Goal: Information Seeking & Learning: Check status

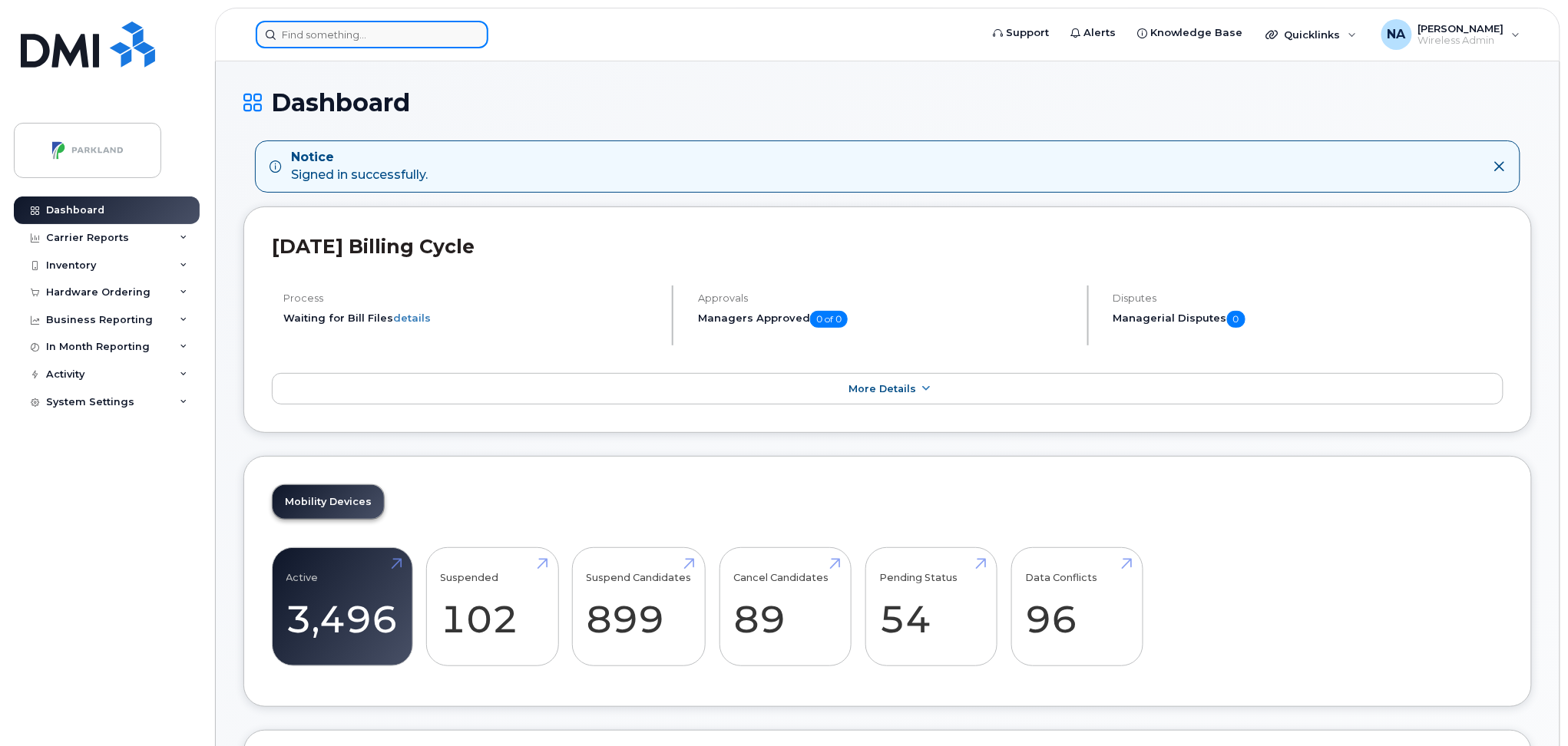
click at [417, 27] on input at bounding box center [371, 34] width 233 height 27
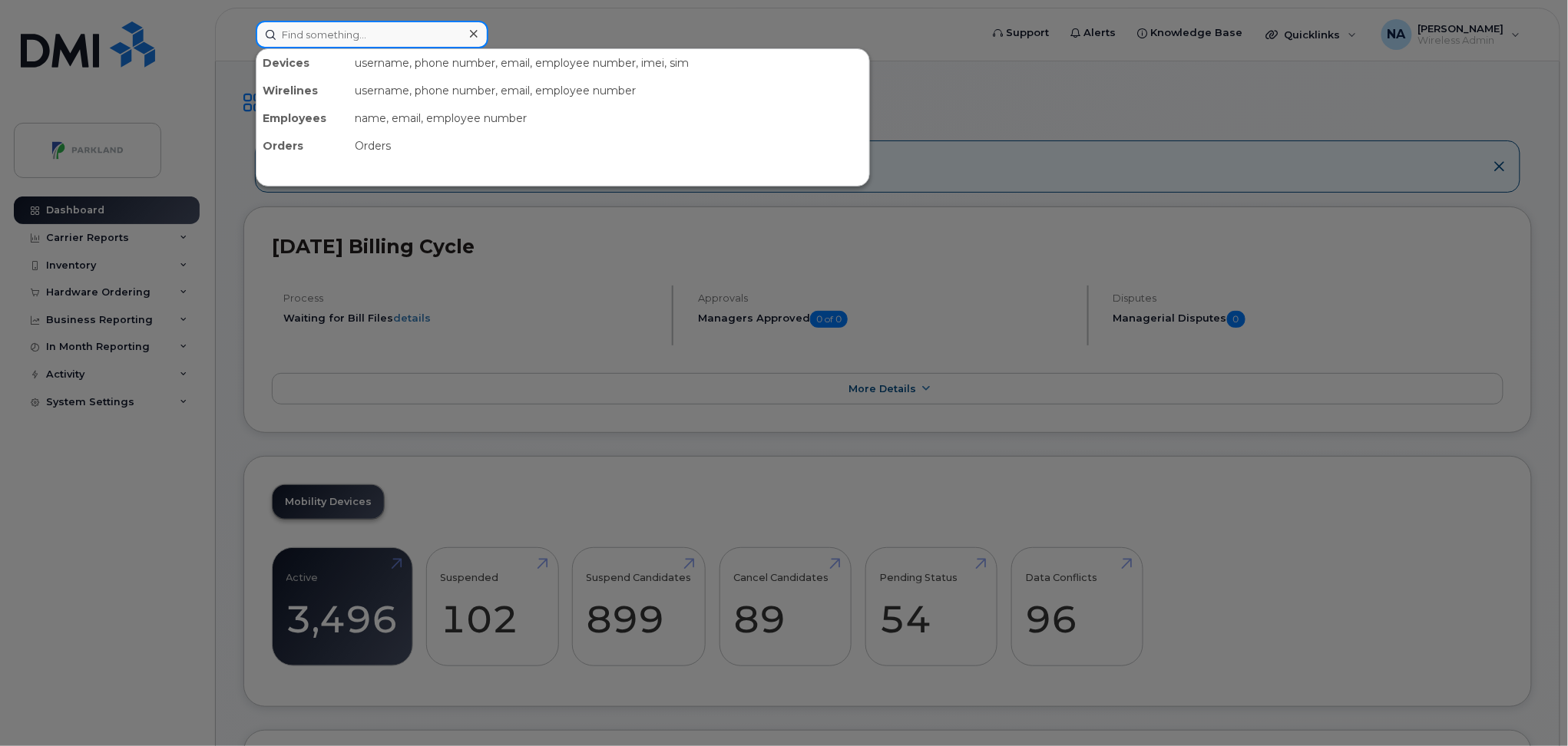
paste input "403-348-7477"
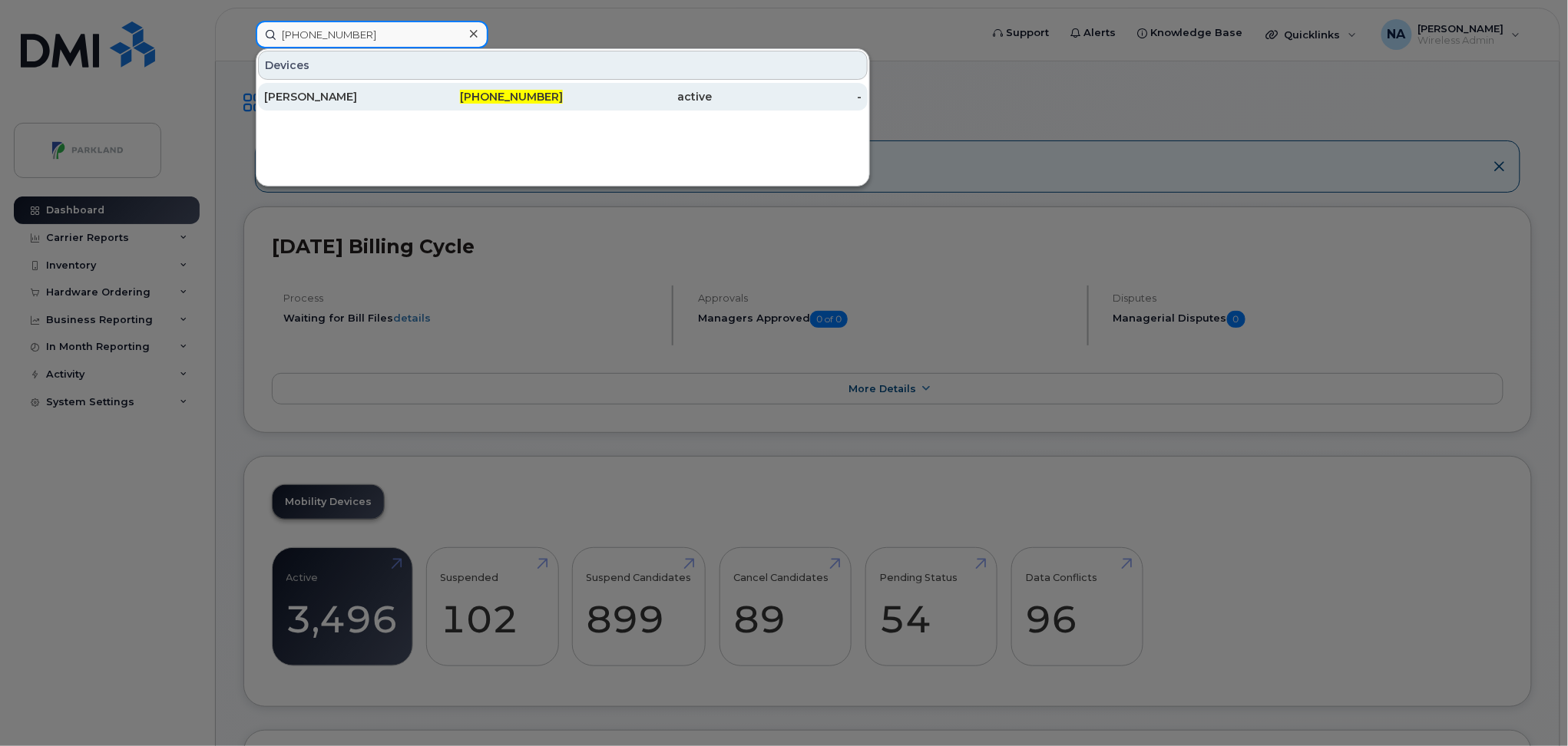
type input "403-348-7477"
click at [598, 99] on div "active" at bounding box center [637, 96] width 149 height 15
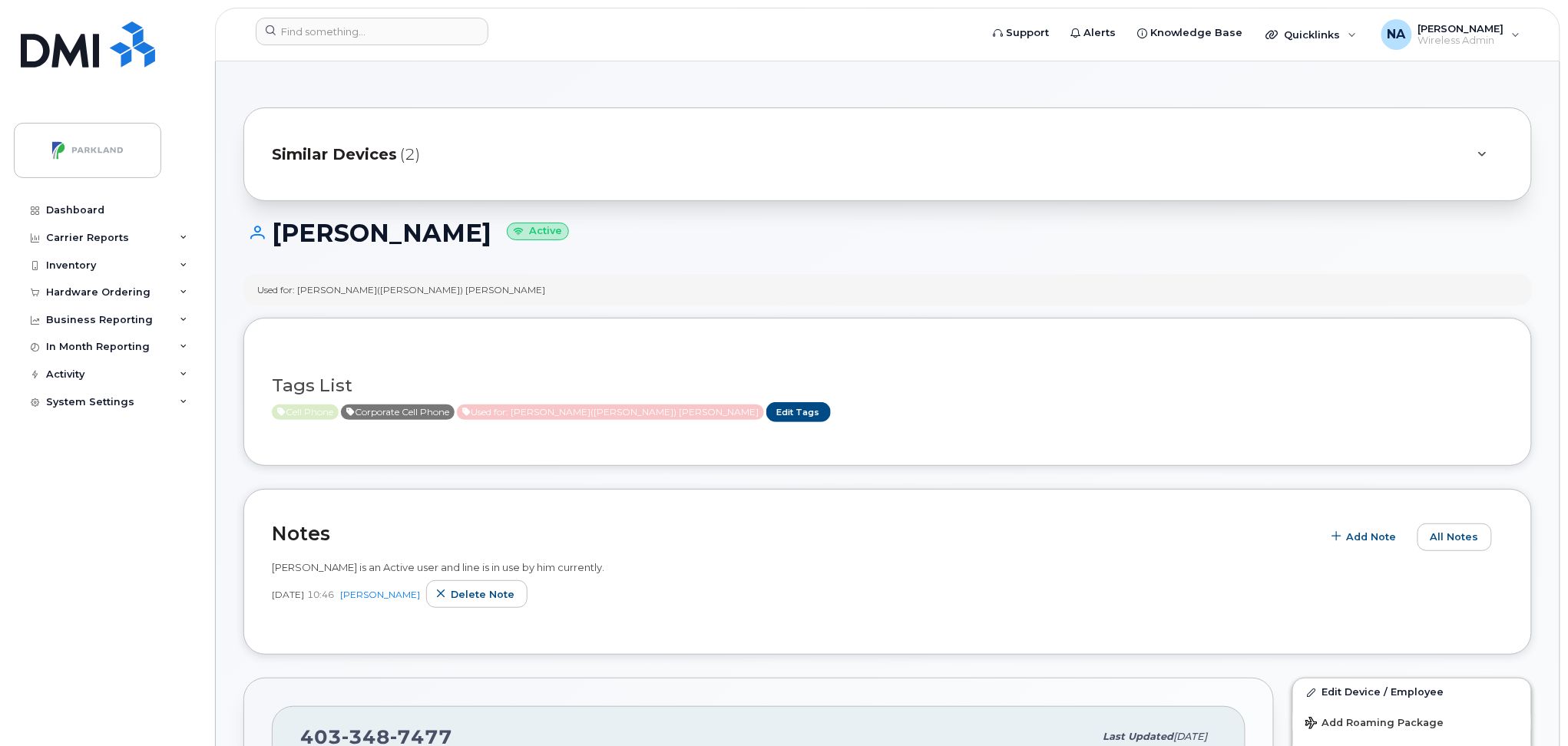
click at [851, 177] on div "Similar Devices (2)" at bounding box center [887, 155] width 1289 height 94
click at [803, 159] on div "Similar Devices (2)" at bounding box center [866, 155] width 1189 height 37
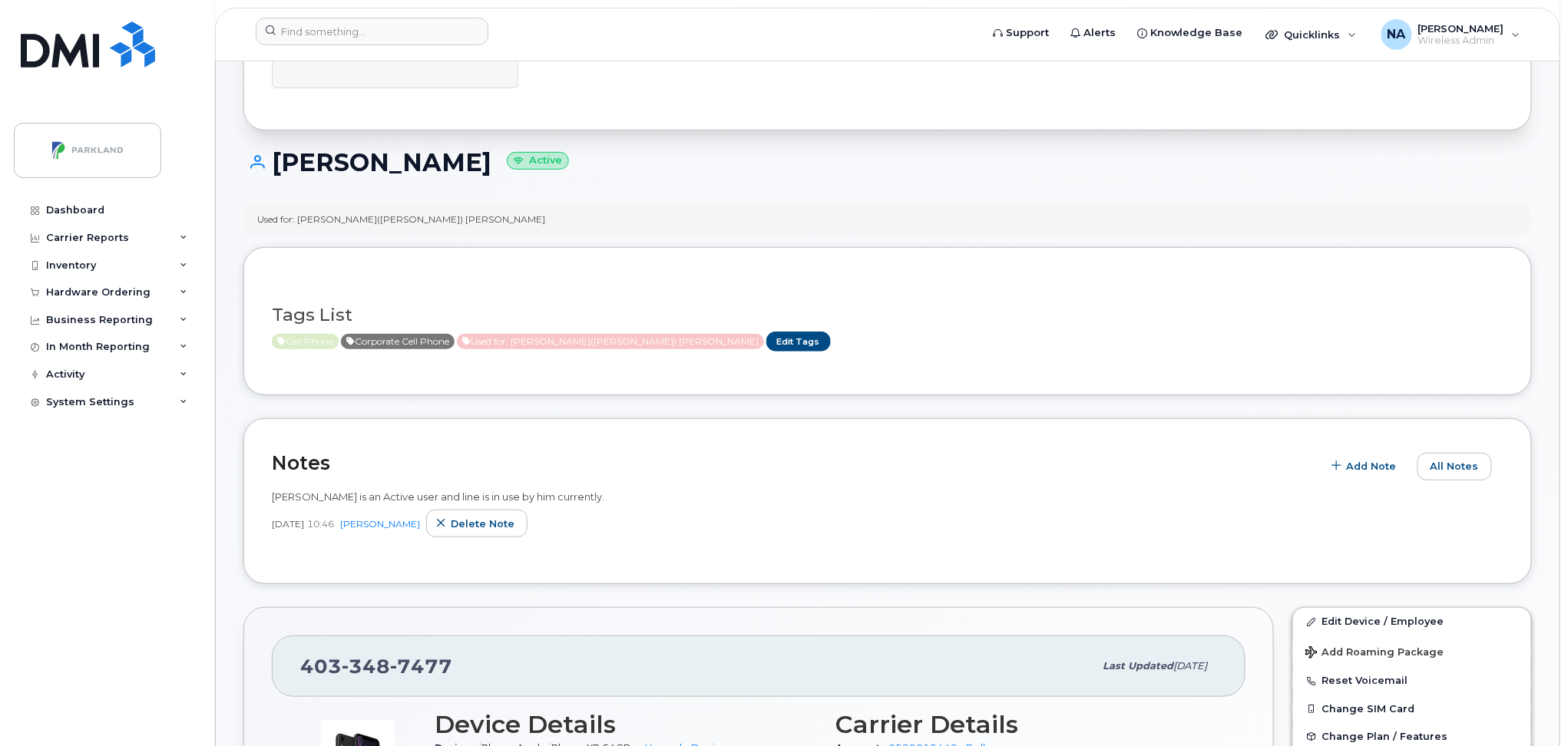
scroll to position [204, 0]
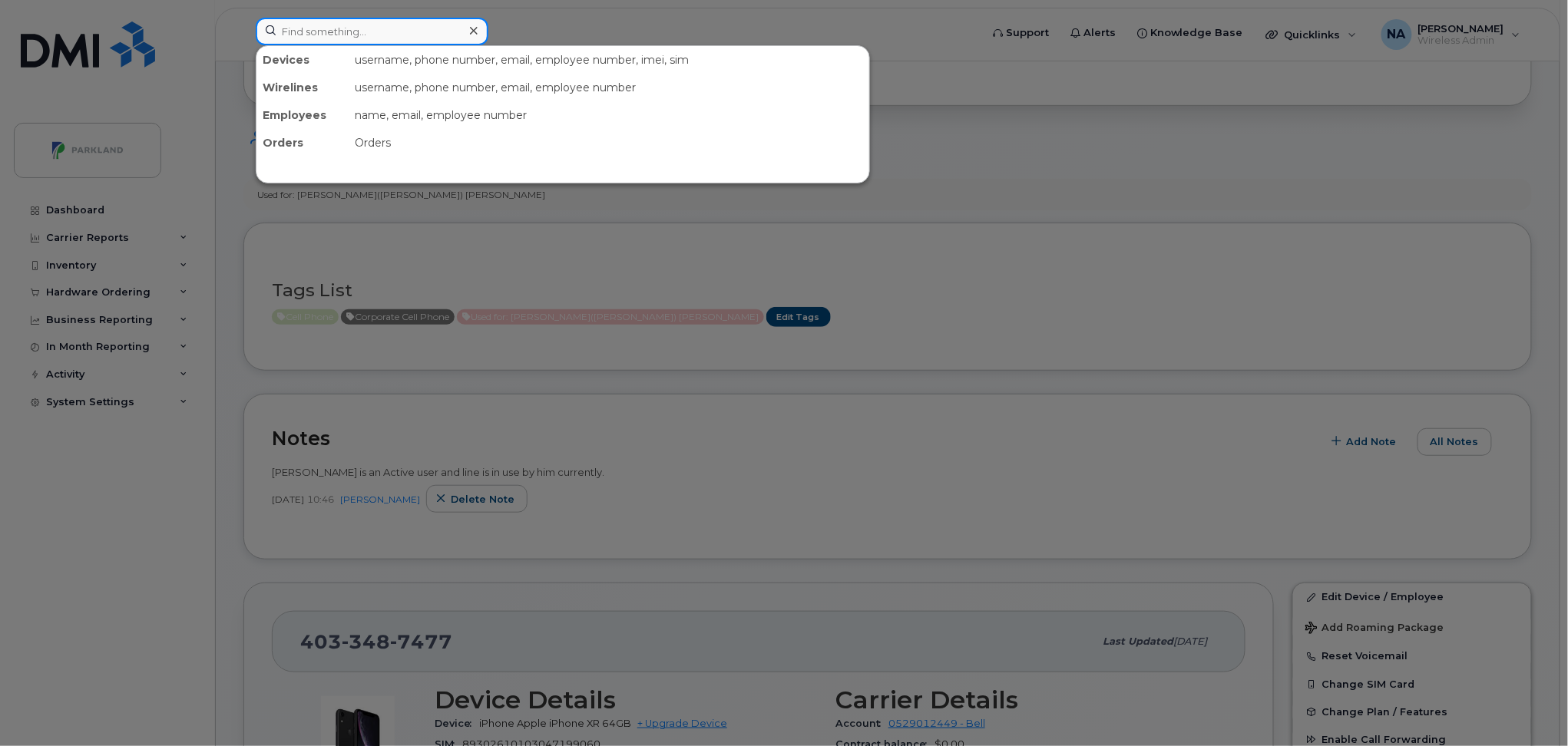
click at [354, 20] on input at bounding box center [371, 31] width 233 height 27
paste input "403-479-7146"
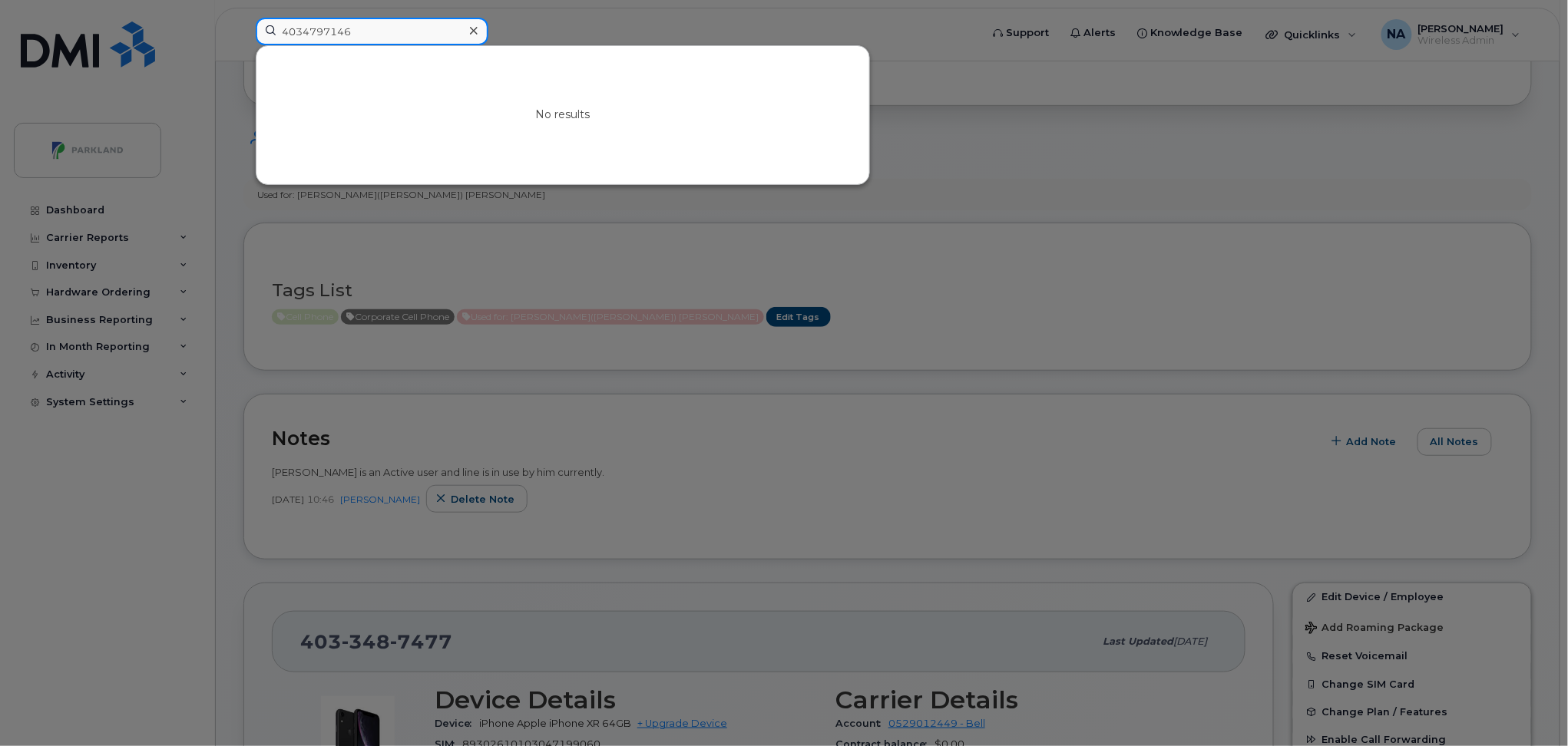
drag, startPoint x: 399, startPoint y: 23, endPoint x: 160, endPoint y: 6, distance: 239.6
click at [243, 18] on div "4034797146 No results" at bounding box center [612, 34] width 738 height 34
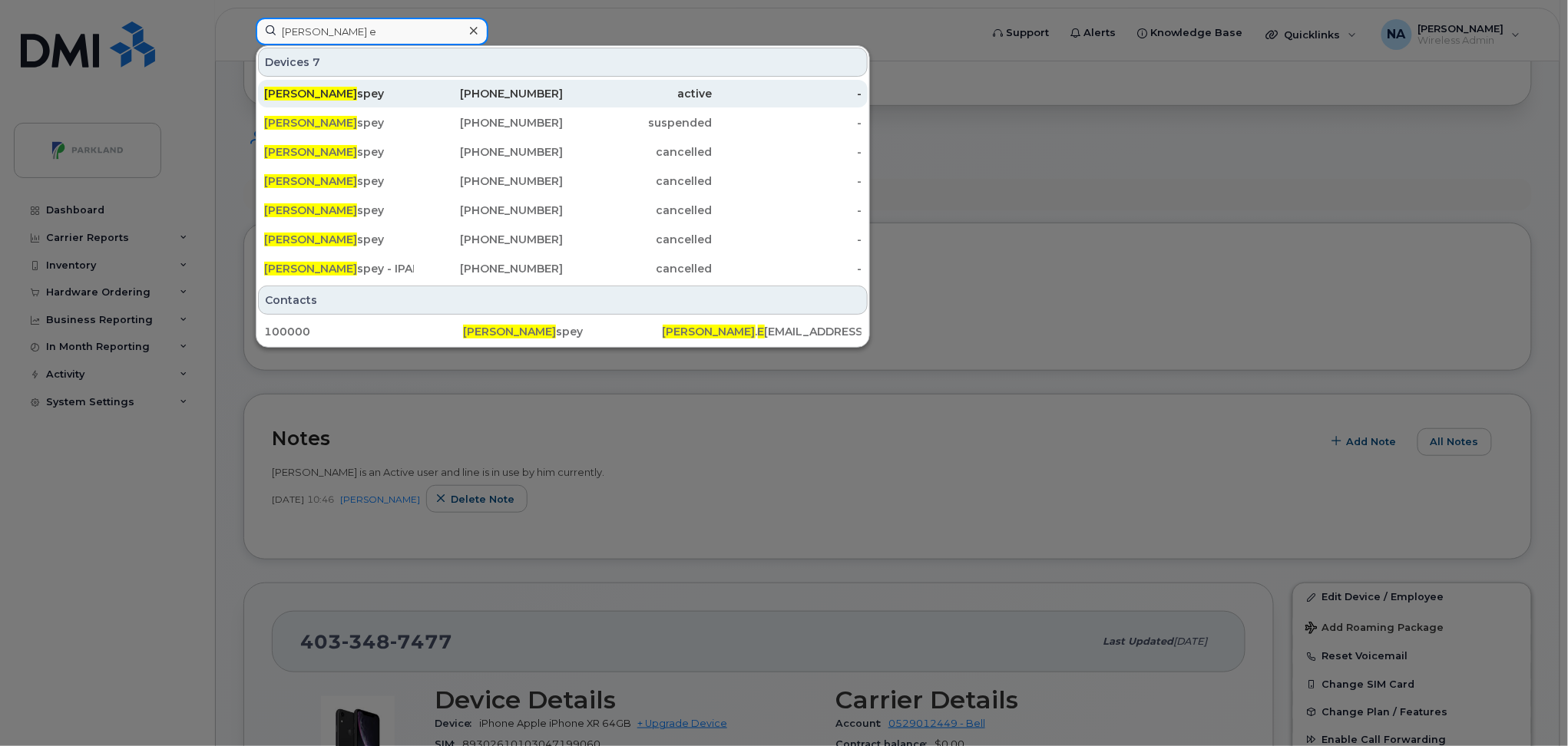
type input "bob e"
click at [362, 97] on div "Bob E spey" at bounding box center [339, 93] width 149 height 15
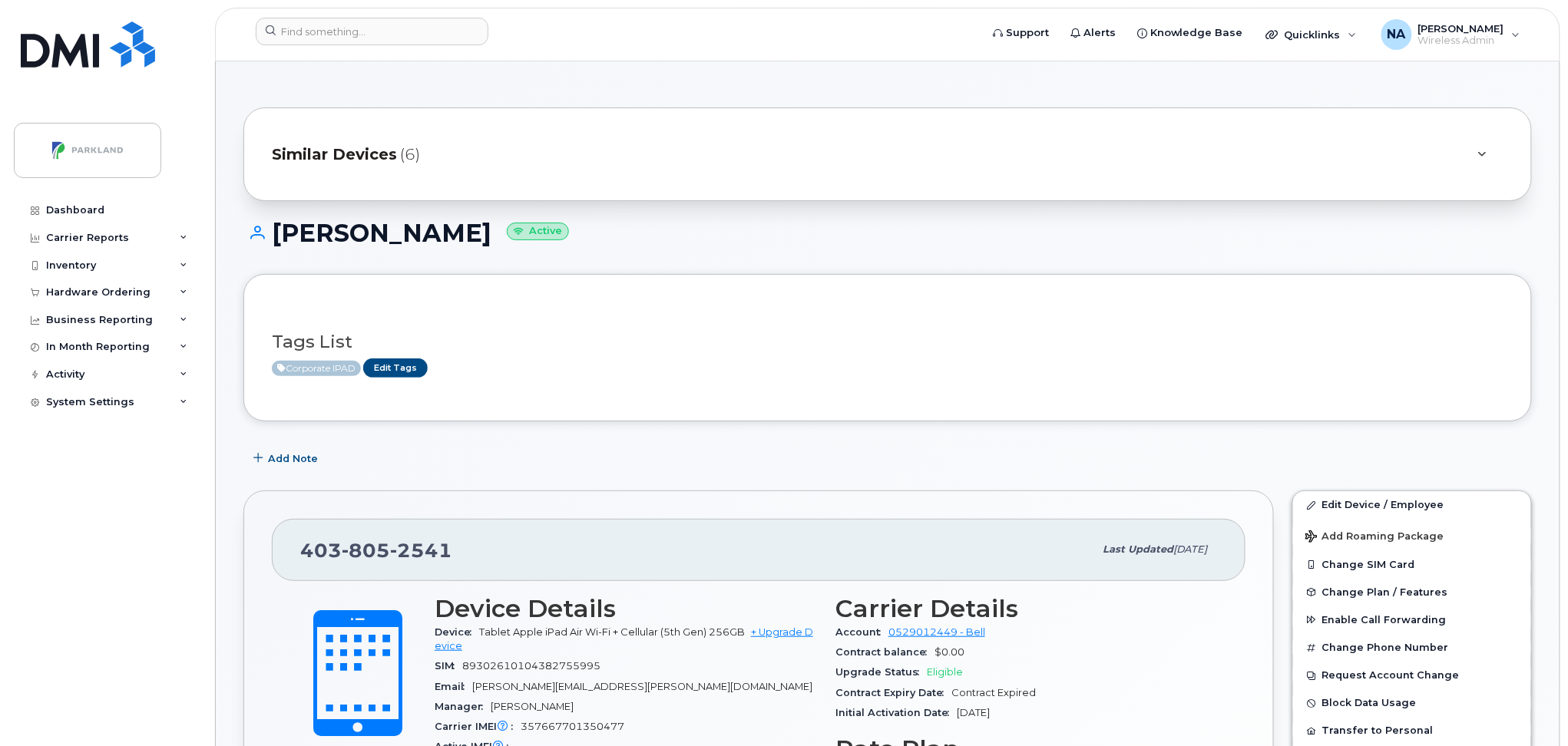
click at [478, 171] on div "Similar Devices (6)" at bounding box center [866, 155] width 1189 height 37
click at [364, 32] on input at bounding box center [371, 31] width 233 height 27
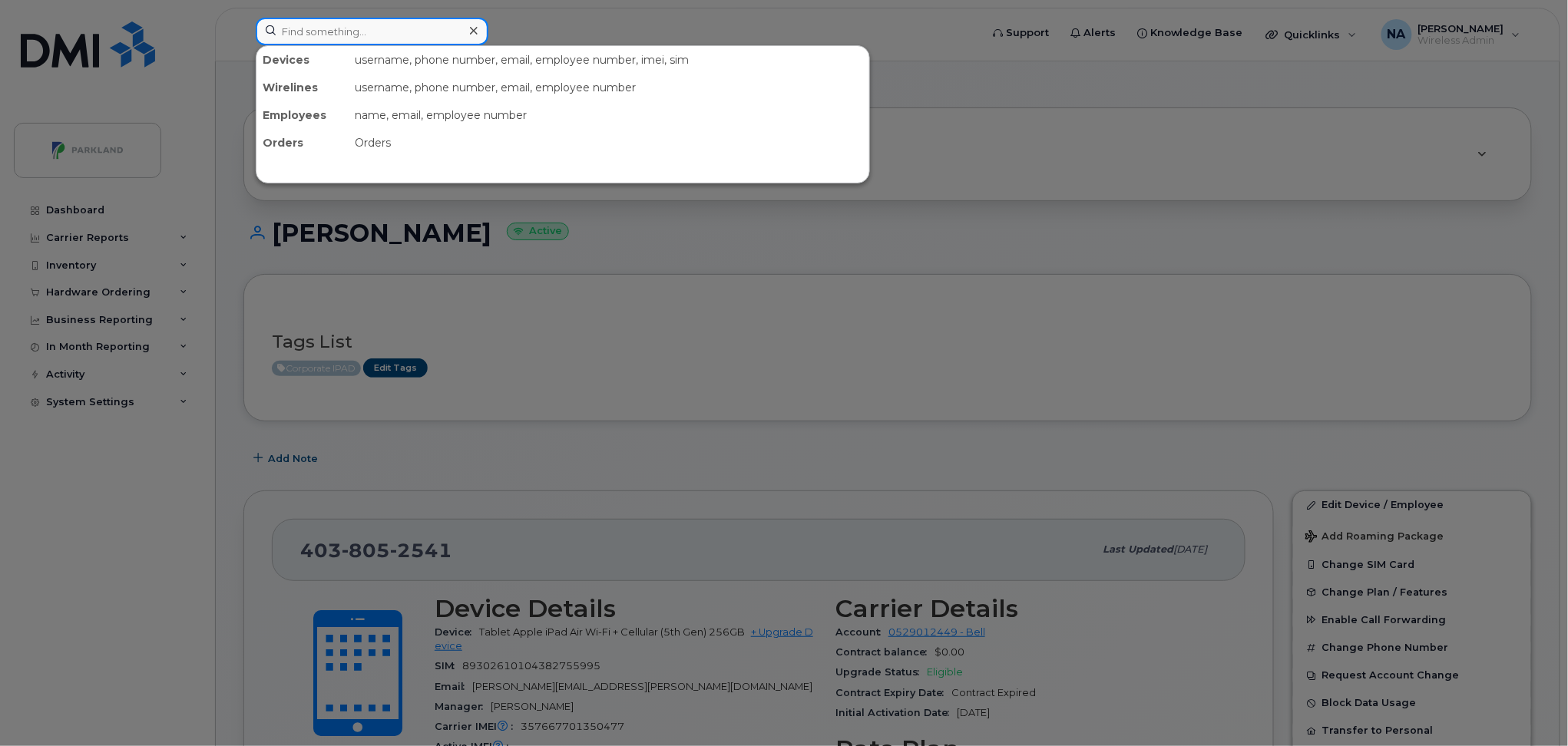
paste input "403-348-7477"
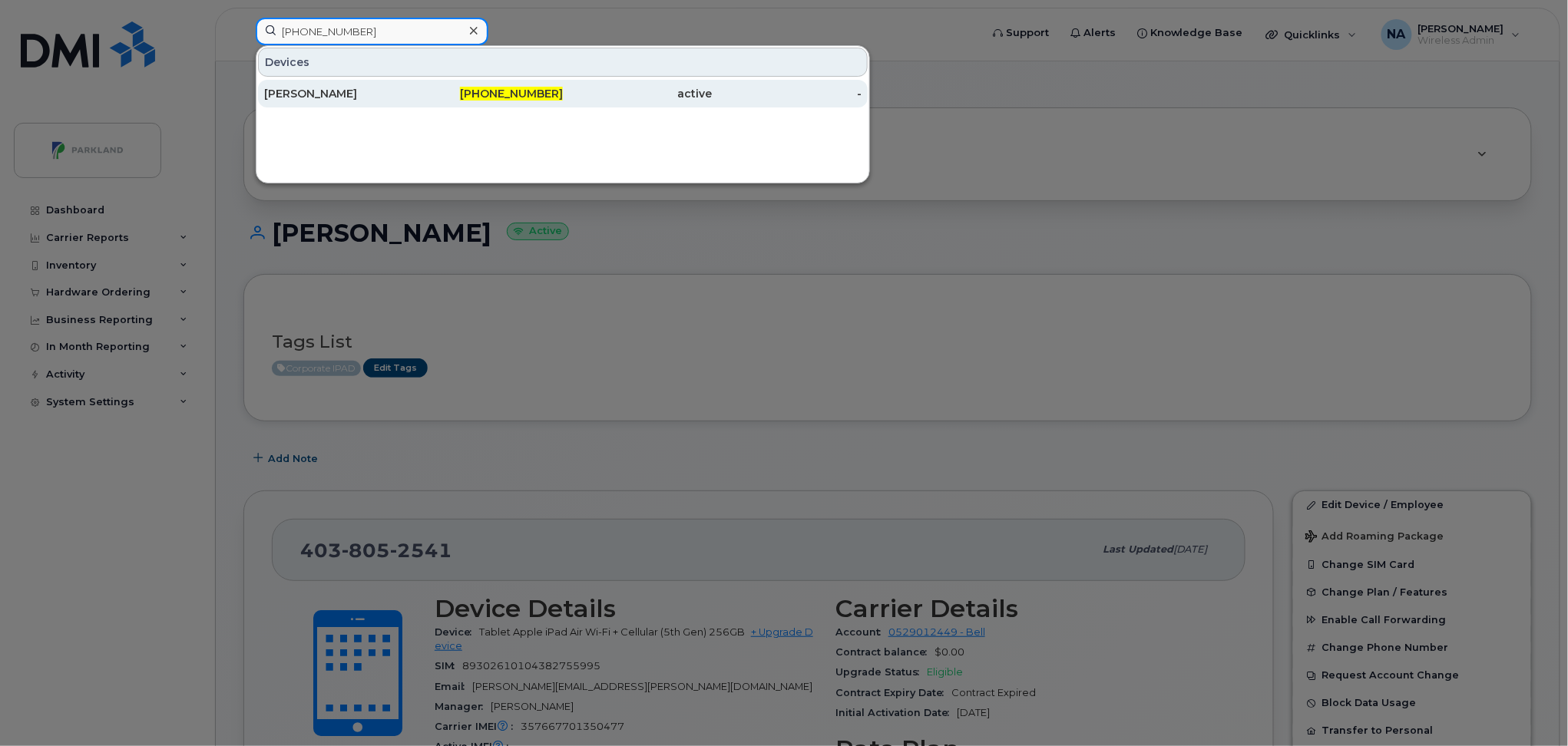
type input "403-348-7477"
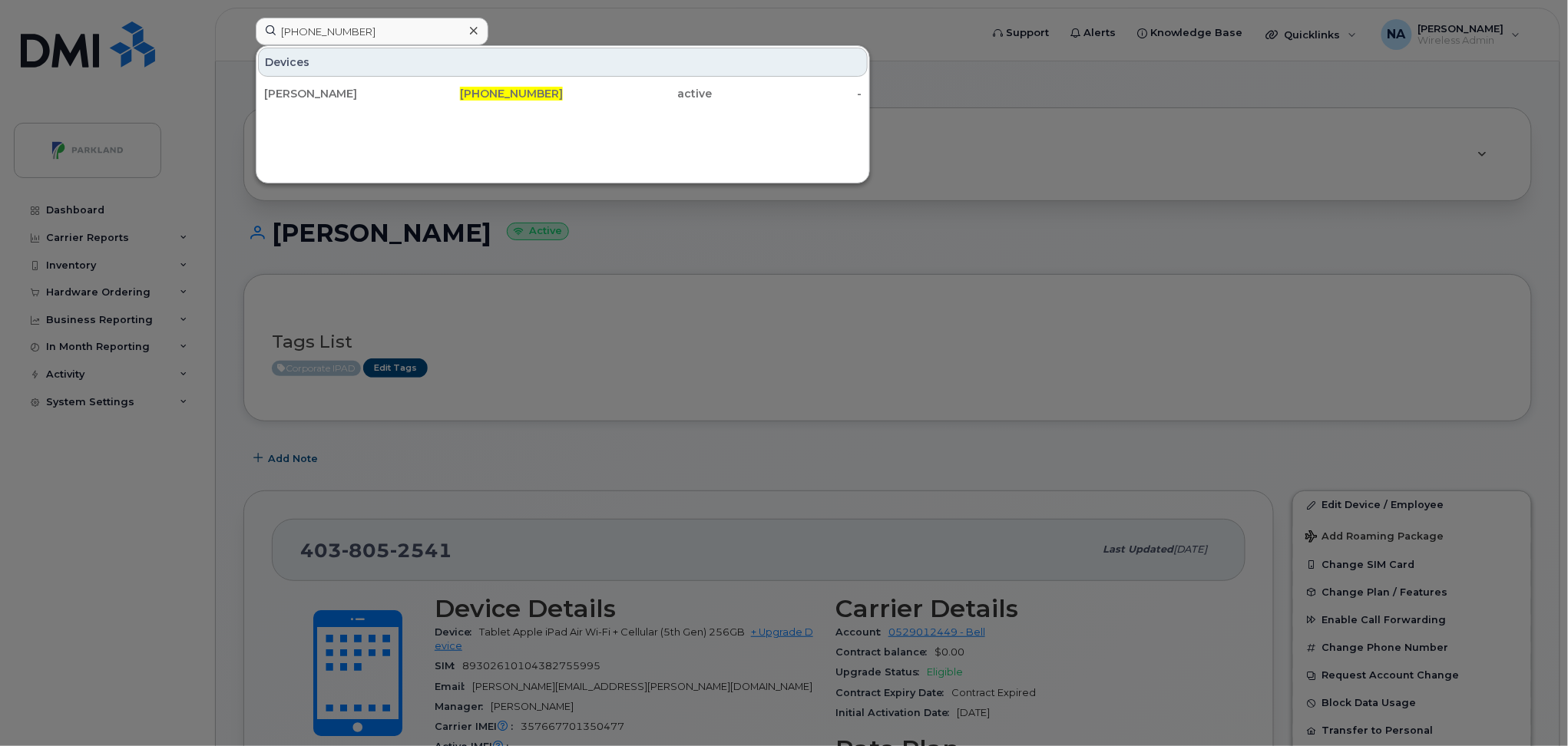
drag, startPoint x: 611, startPoint y: 93, endPoint x: 645, endPoint y: 142, distance: 59.6
click at [611, 93] on div "active" at bounding box center [637, 93] width 149 height 15
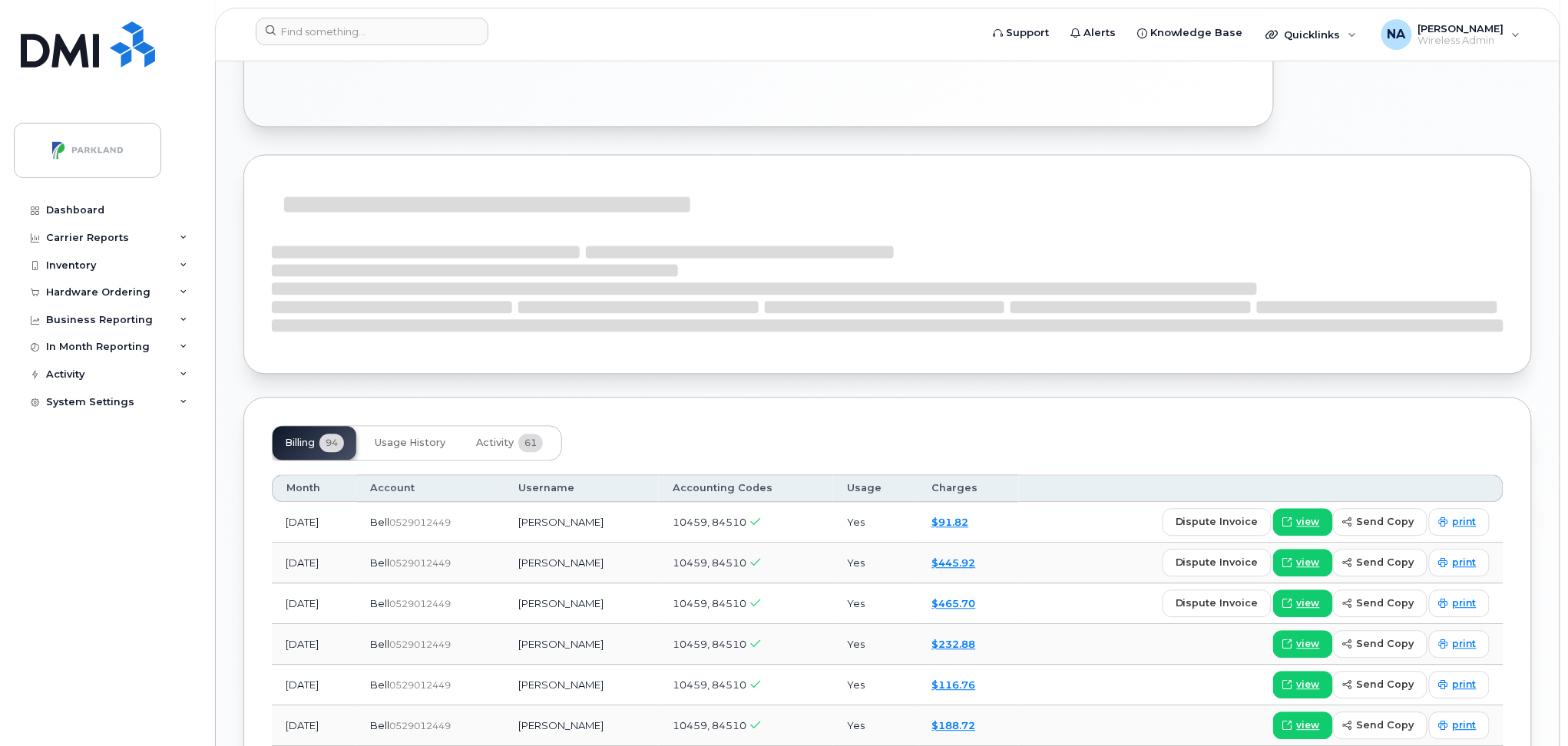
scroll to position [1228, 0]
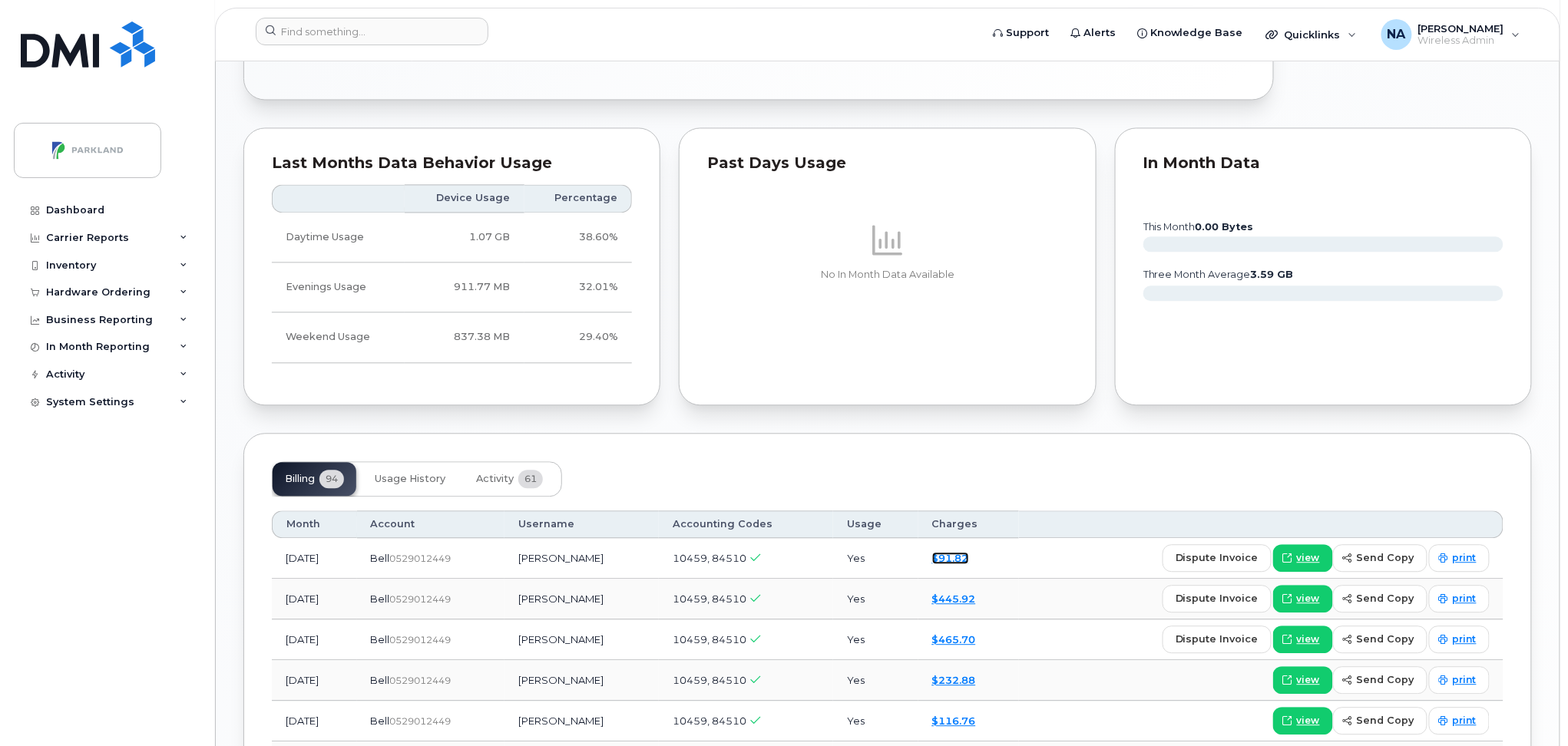
click at [938, 560] on link "$91.82" at bounding box center [951, 558] width 37 height 12
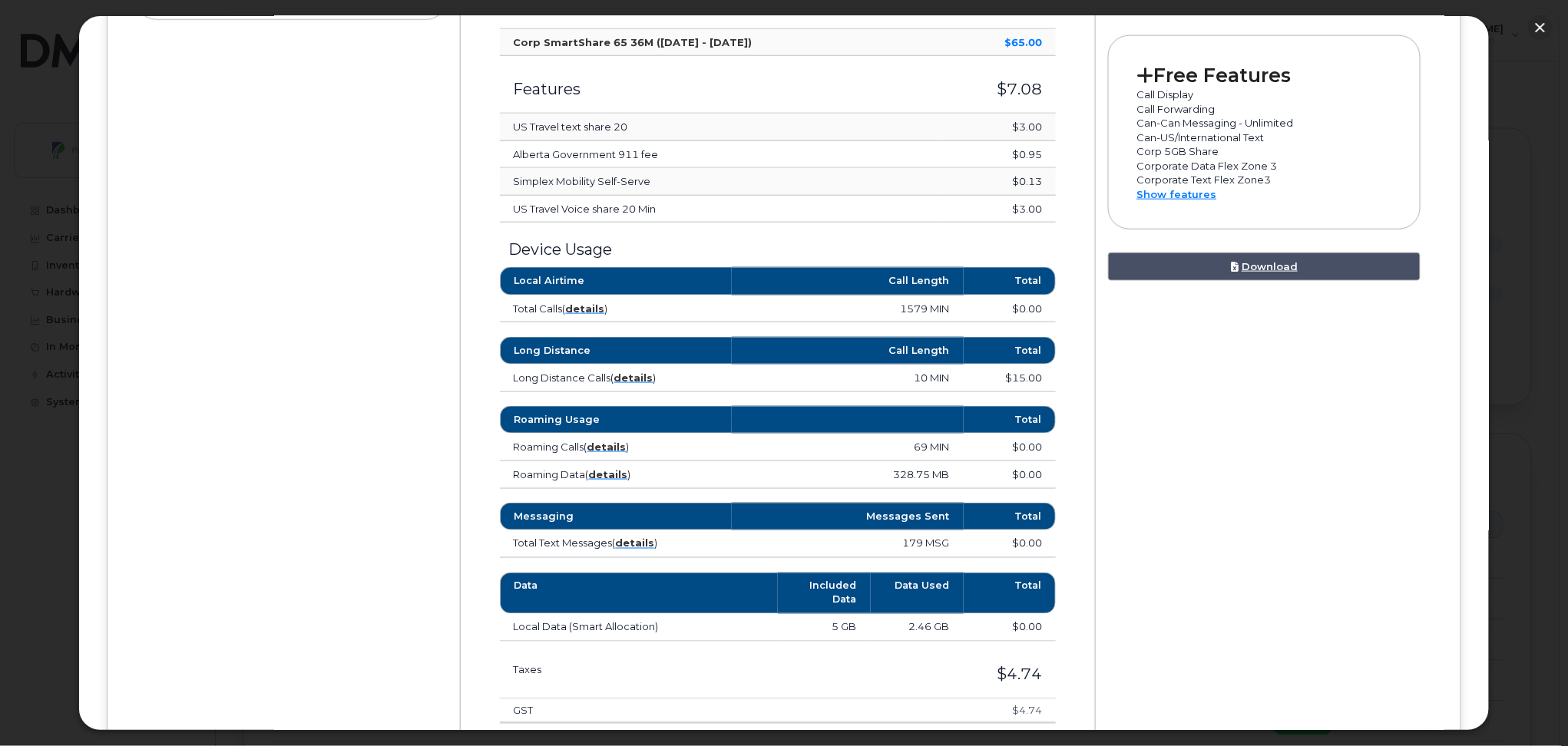
scroll to position [634, 0]
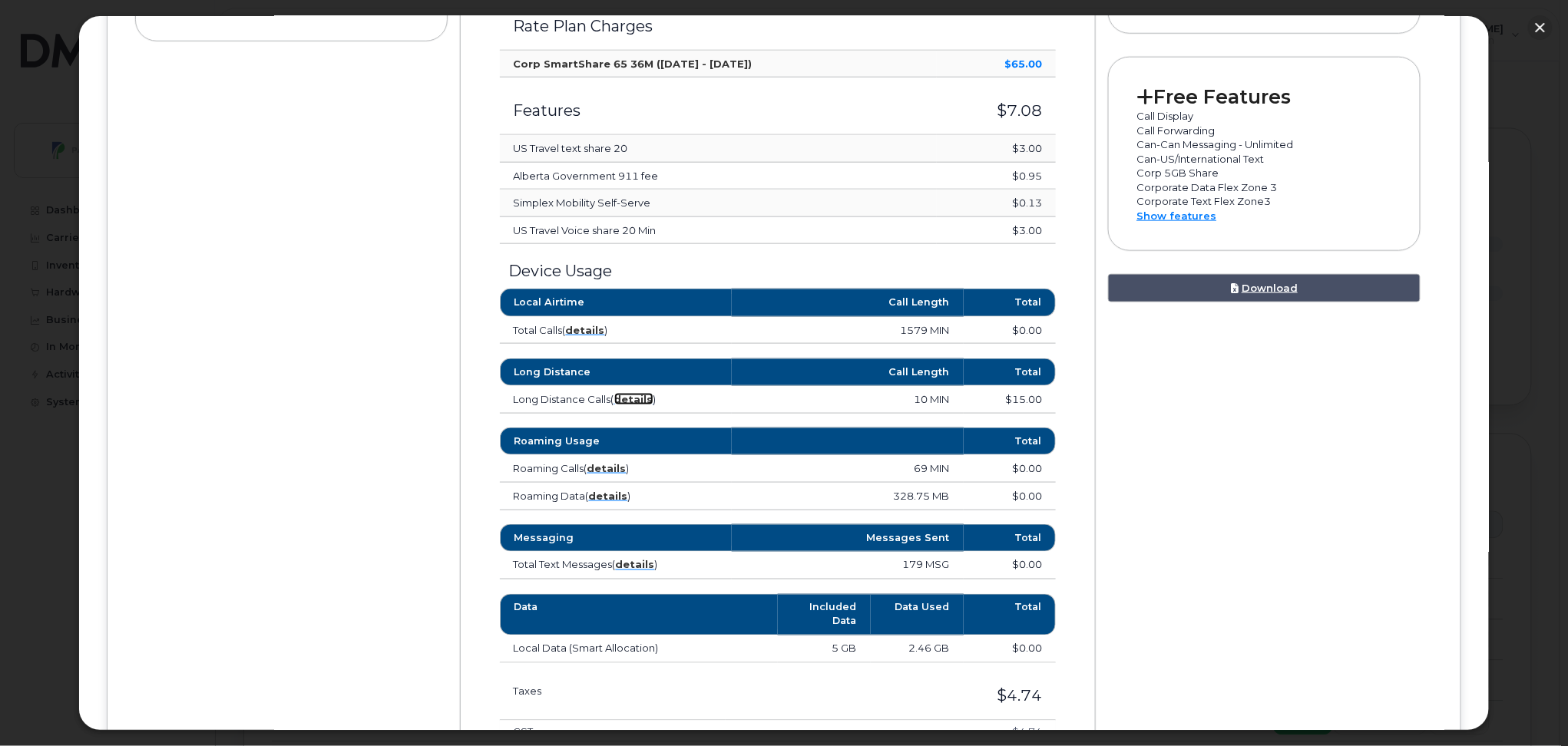
click at [632, 398] on strong "details" at bounding box center [634, 399] width 39 height 12
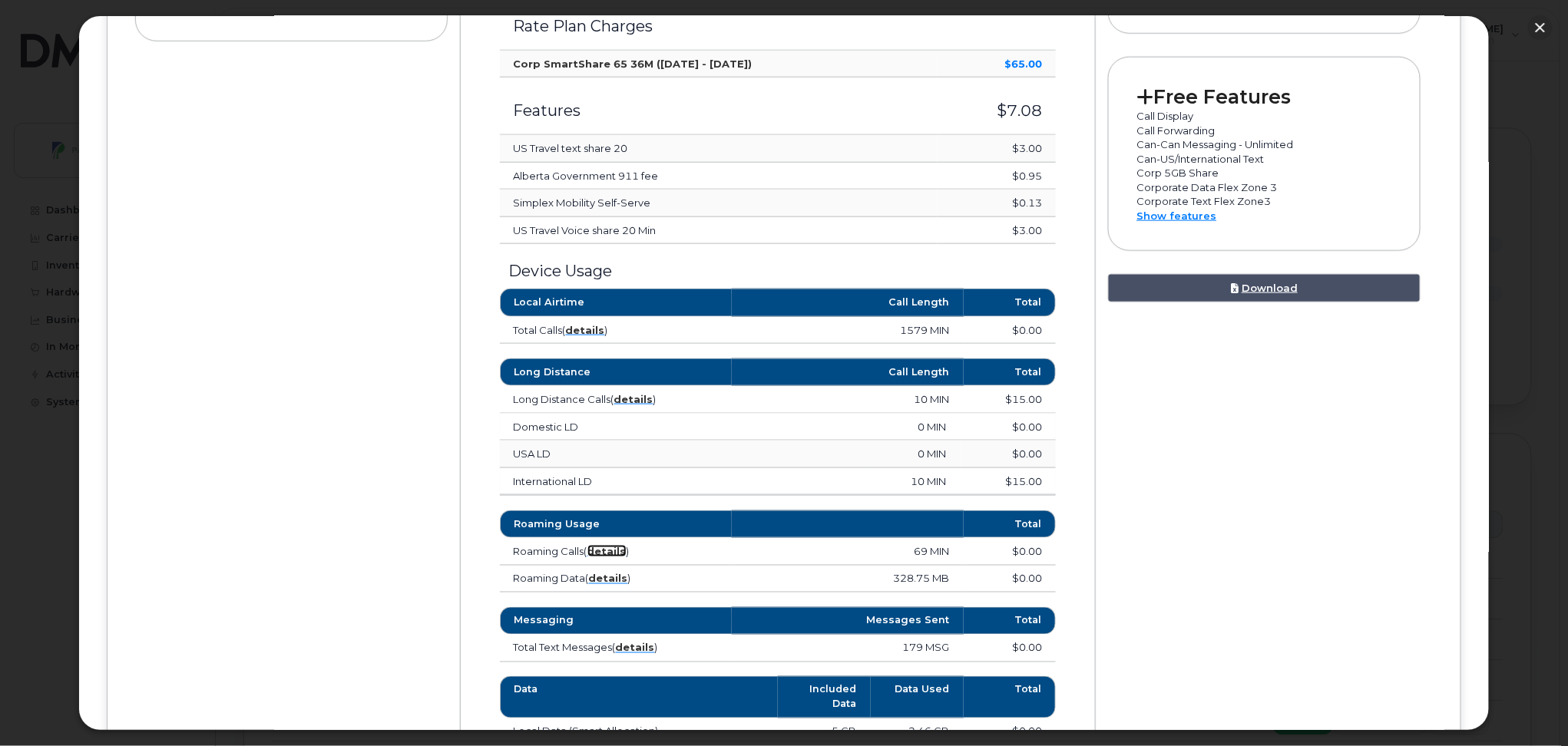
click at [616, 552] on strong "details" at bounding box center [607, 551] width 39 height 12
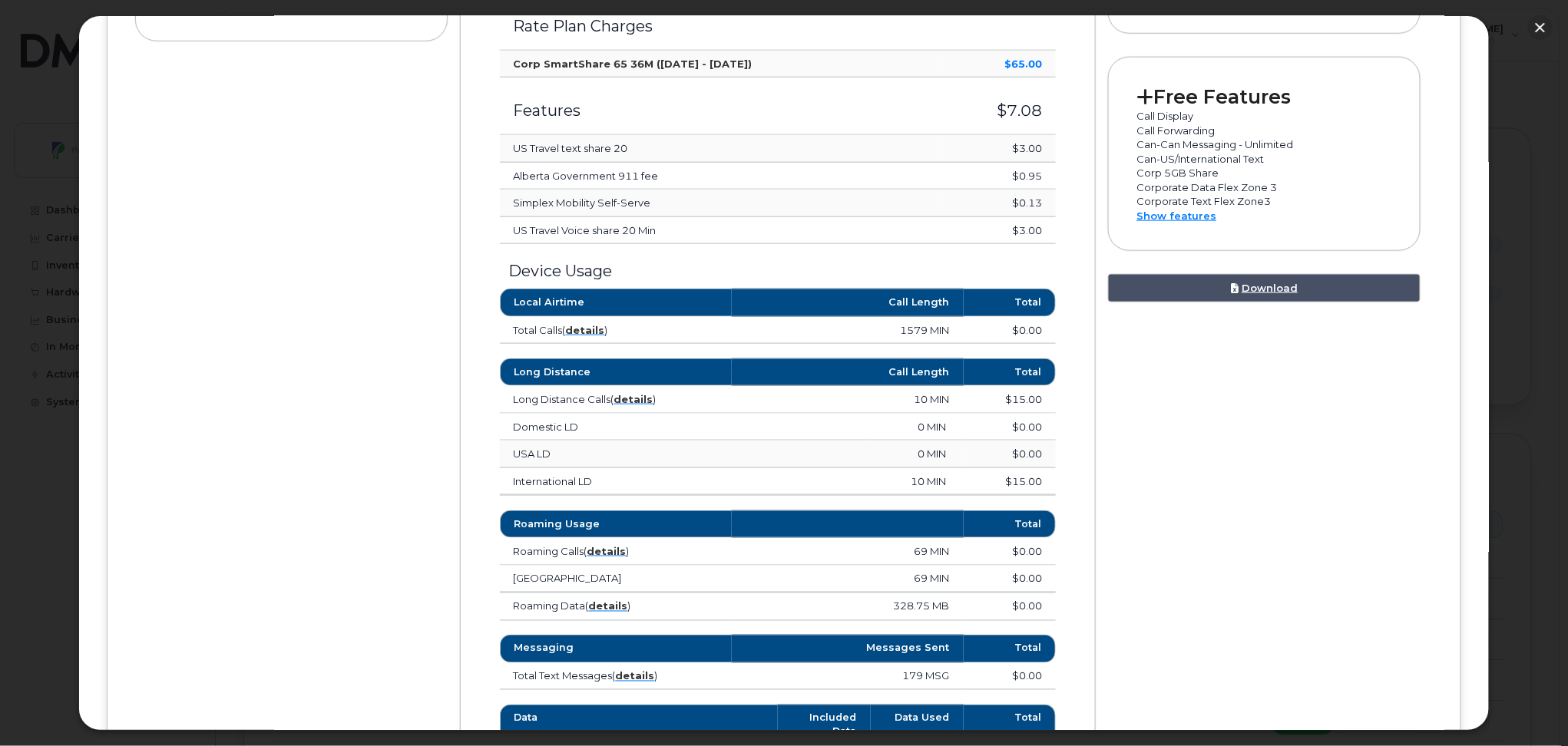
click at [610, 614] on td "Roaming Data ( details )" at bounding box center [616, 606] width 232 height 27
click at [602, 609] on strong "details" at bounding box center [608, 606] width 39 height 12
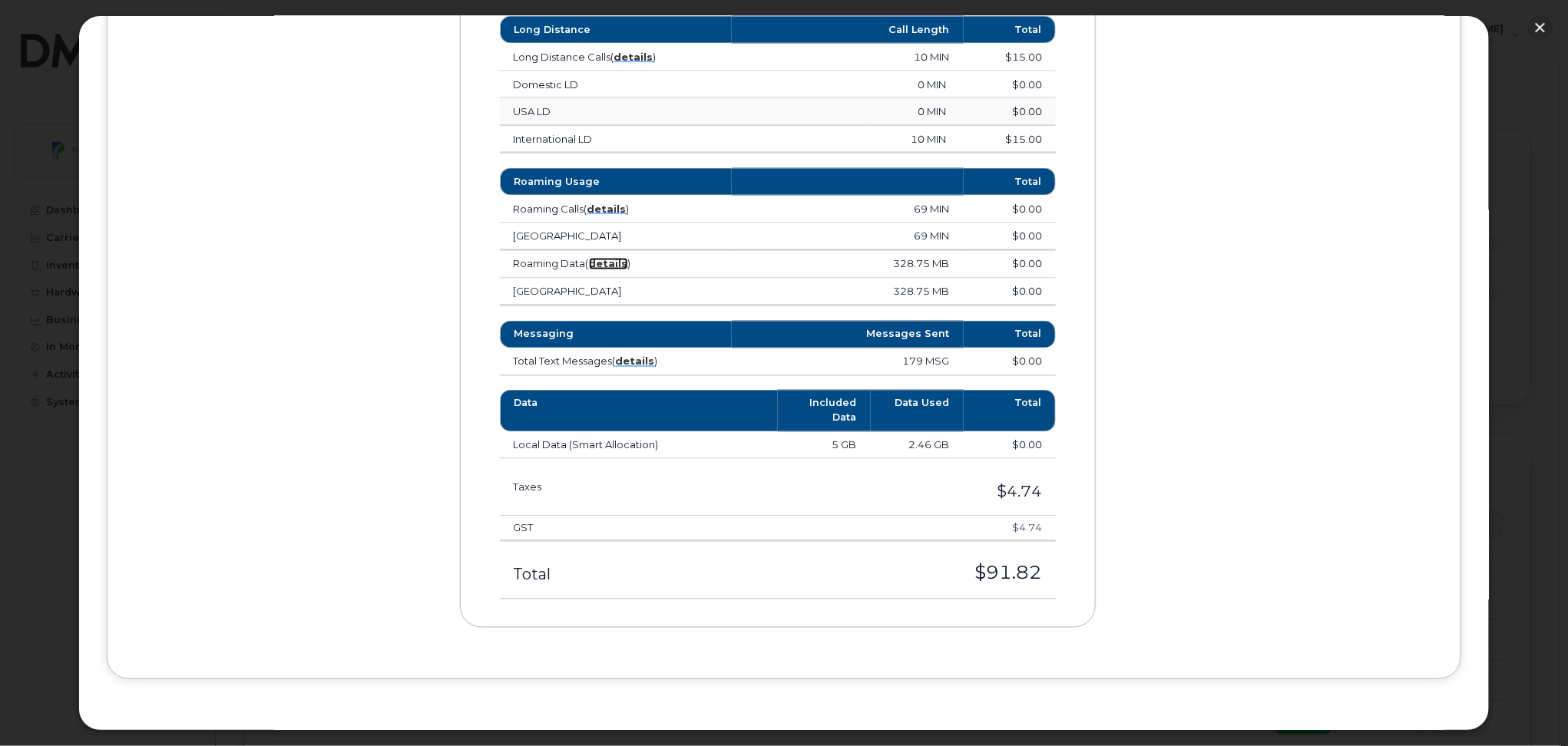
scroll to position [671, 0]
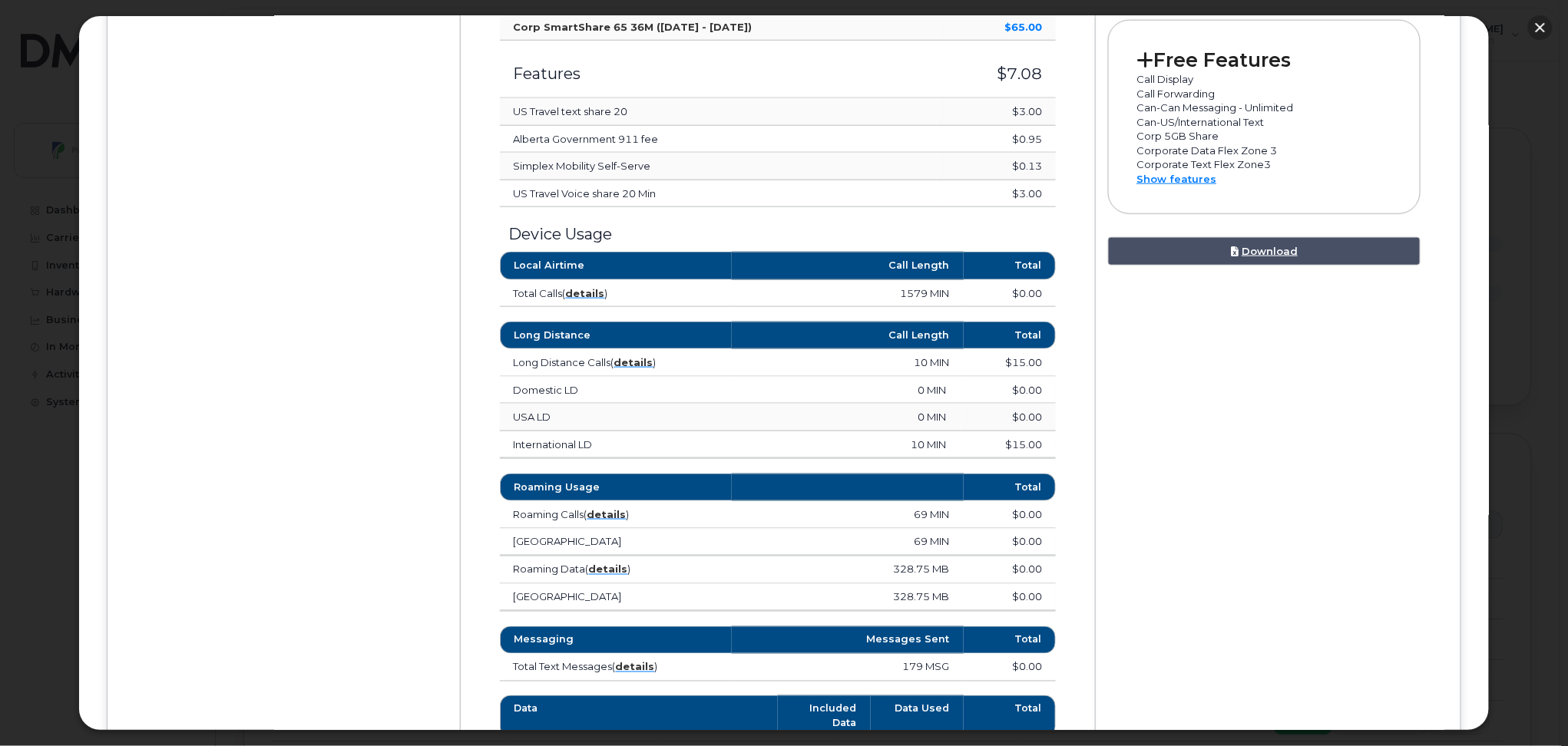
click at [1541, 24] on button "button" at bounding box center [1541, 27] width 25 height 25
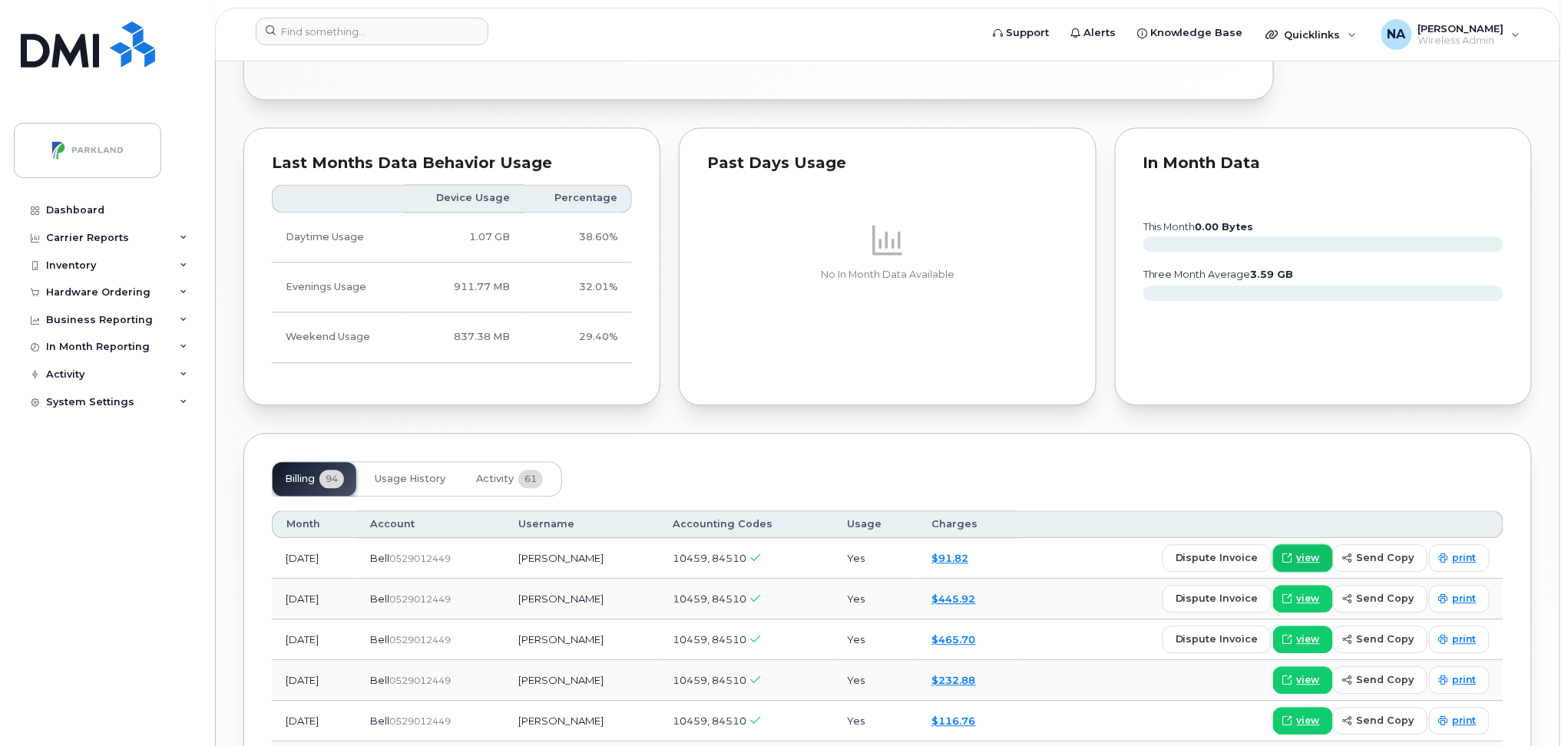
click at [1311, 559] on span "view" at bounding box center [1308, 558] width 23 height 14
click at [1470, 560] on span "print" at bounding box center [1465, 558] width 24 height 14
click at [406, 483] on span "Usage History" at bounding box center [410, 479] width 71 height 12
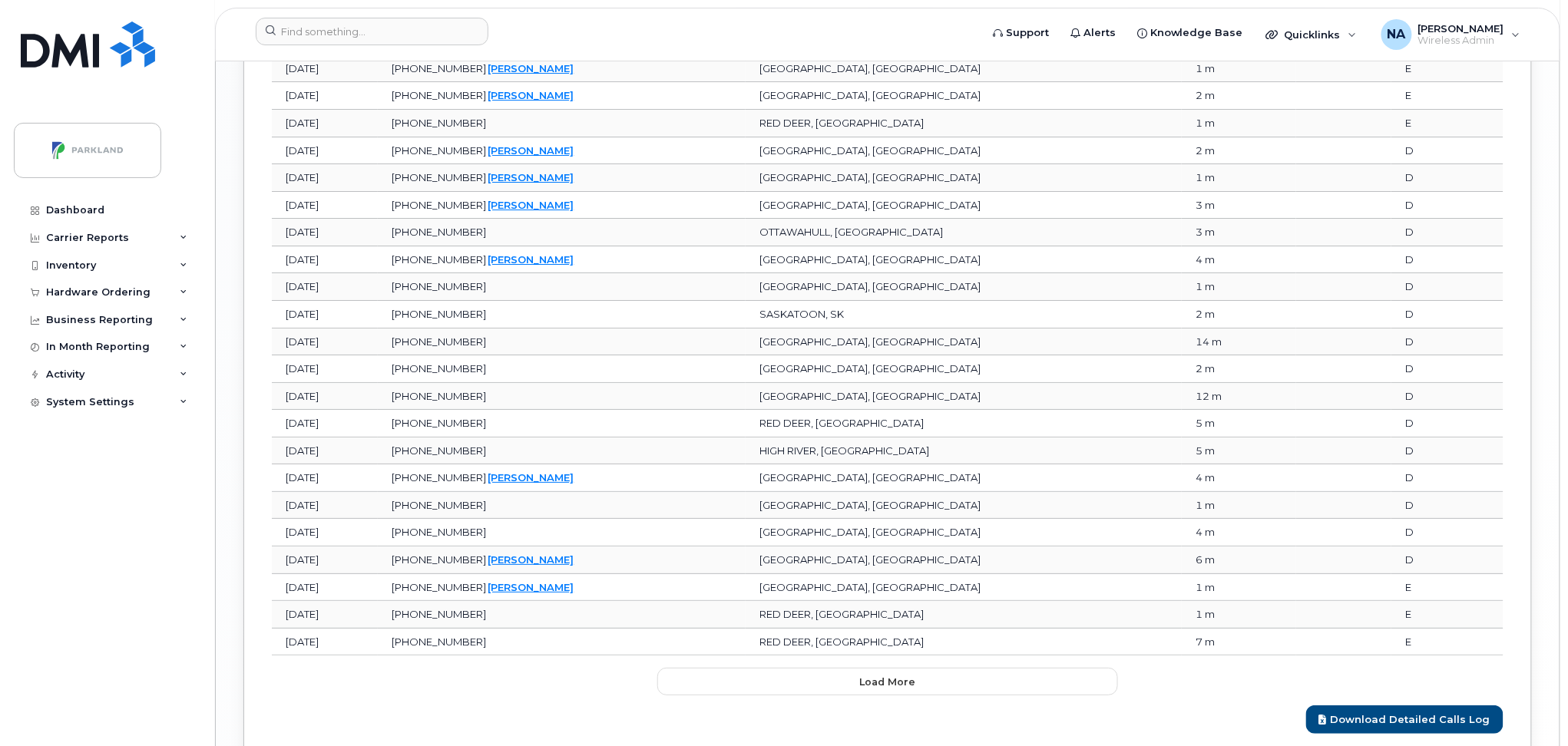
scroll to position [2249, 0]
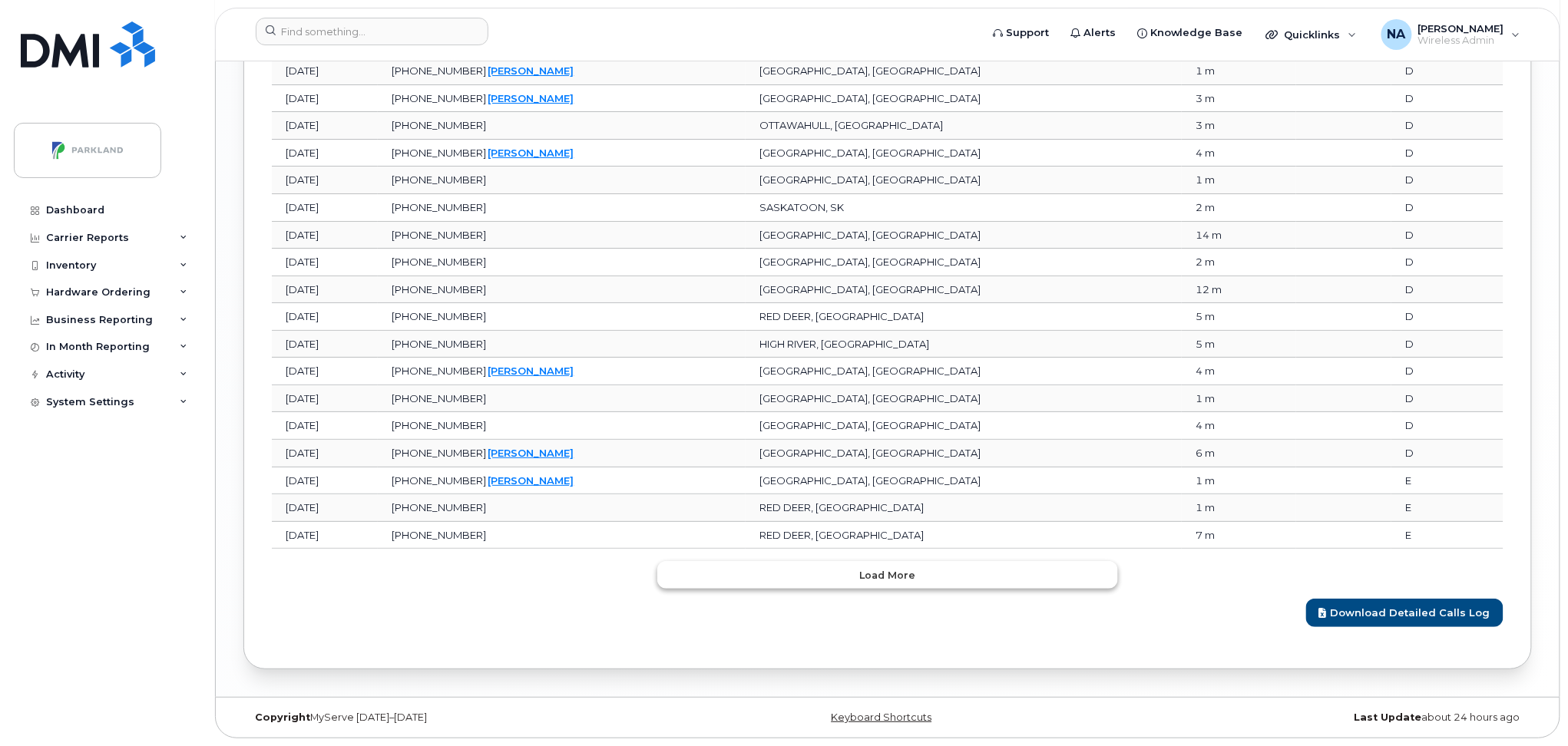
click at [986, 579] on button "Load more" at bounding box center [887, 575] width 461 height 27
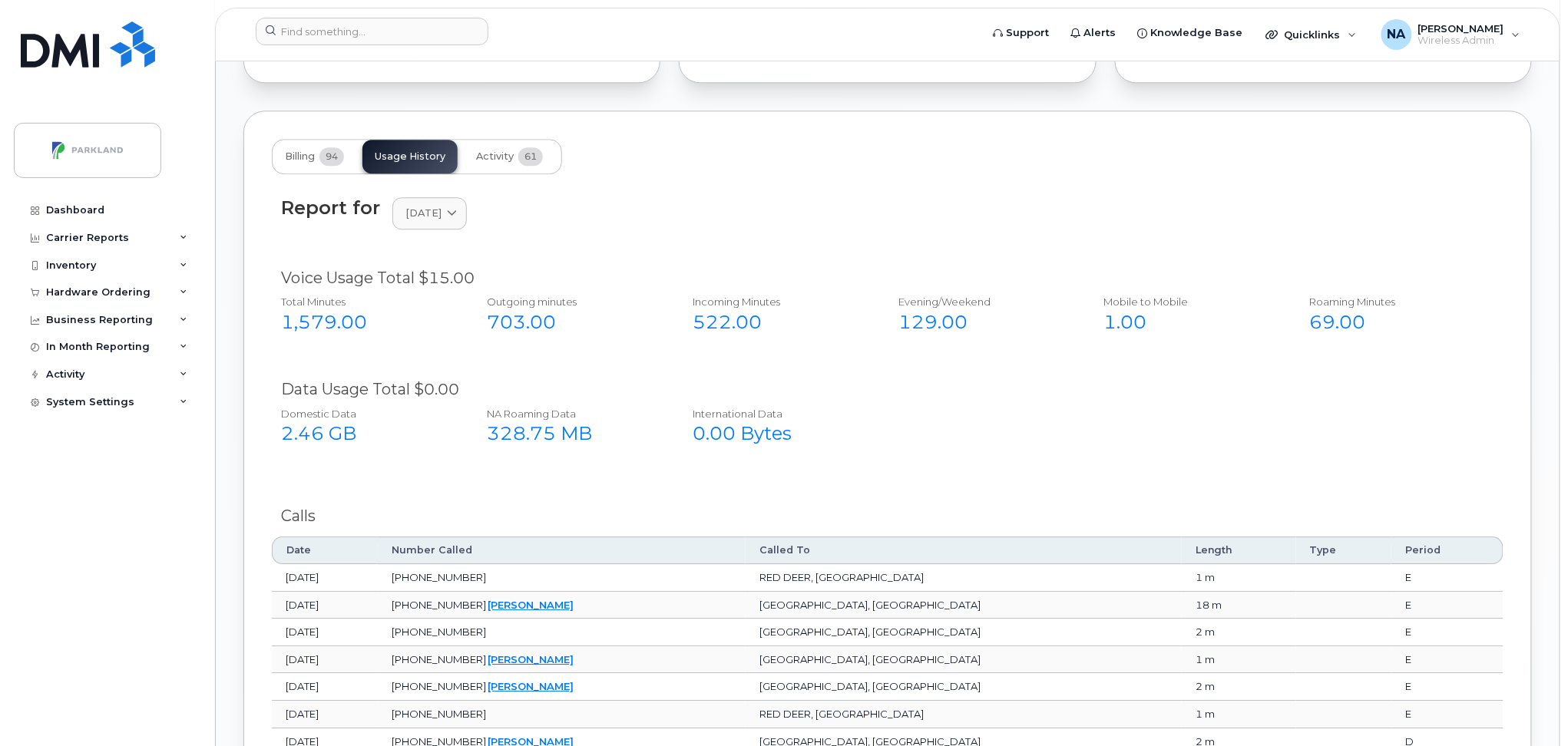
scroll to position [1534, 0]
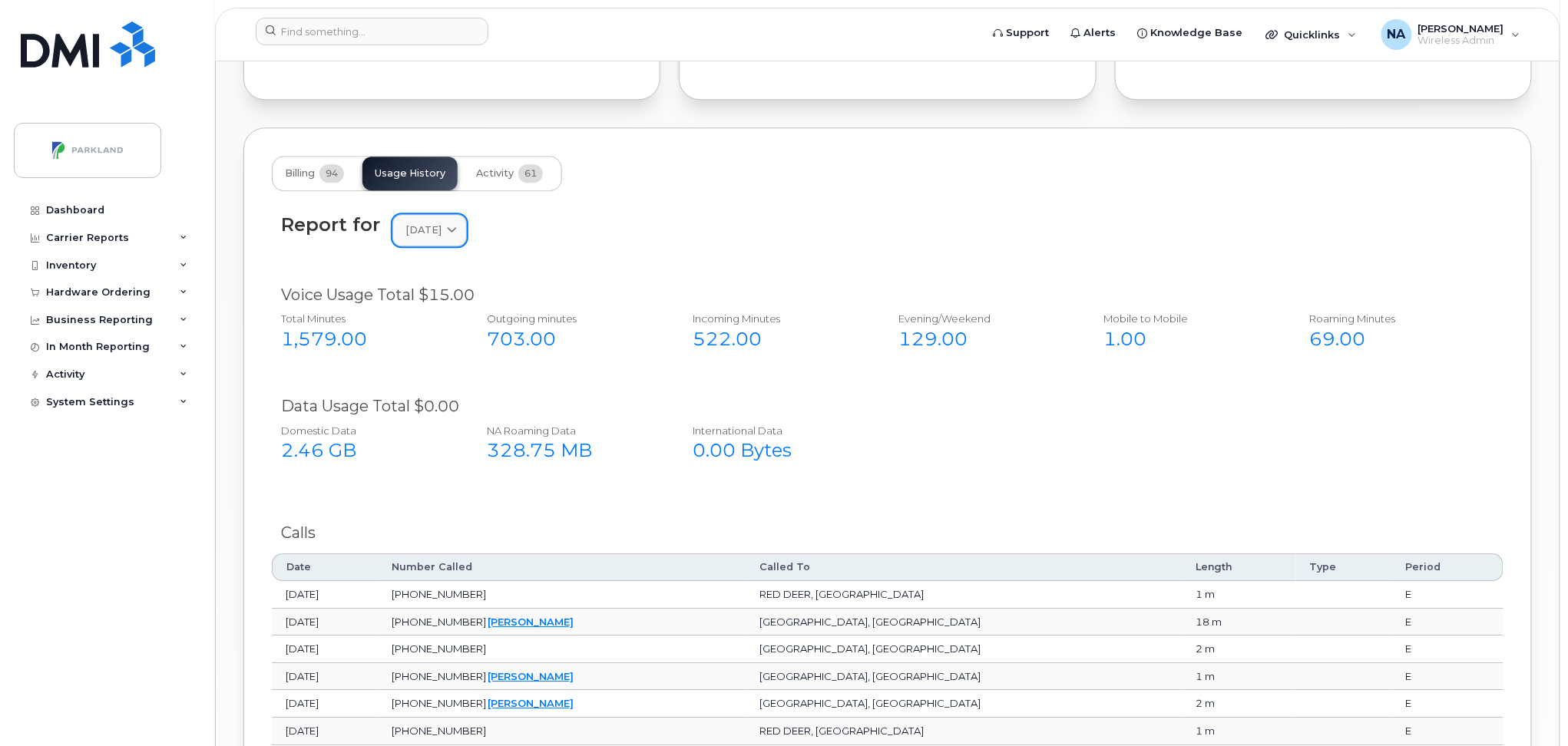
click at [458, 237] on span at bounding box center [452, 230] width 14 height 14
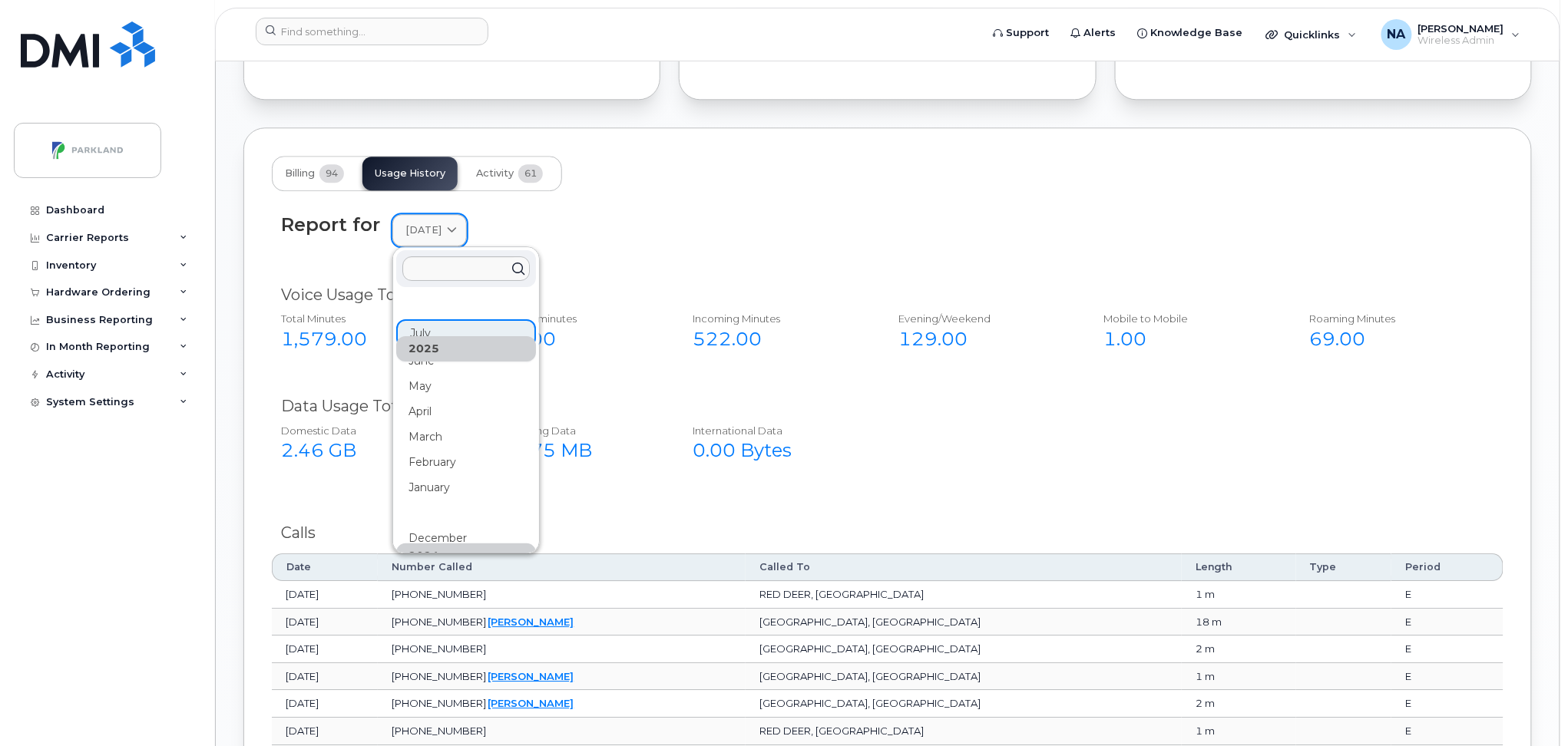
click at [458, 237] on span at bounding box center [452, 230] width 14 height 14
click at [776, 260] on div "Report for [DATE] [DATE] June May April March February January [DATE] November …" at bounding box center [887, 240] width 1231 height 70
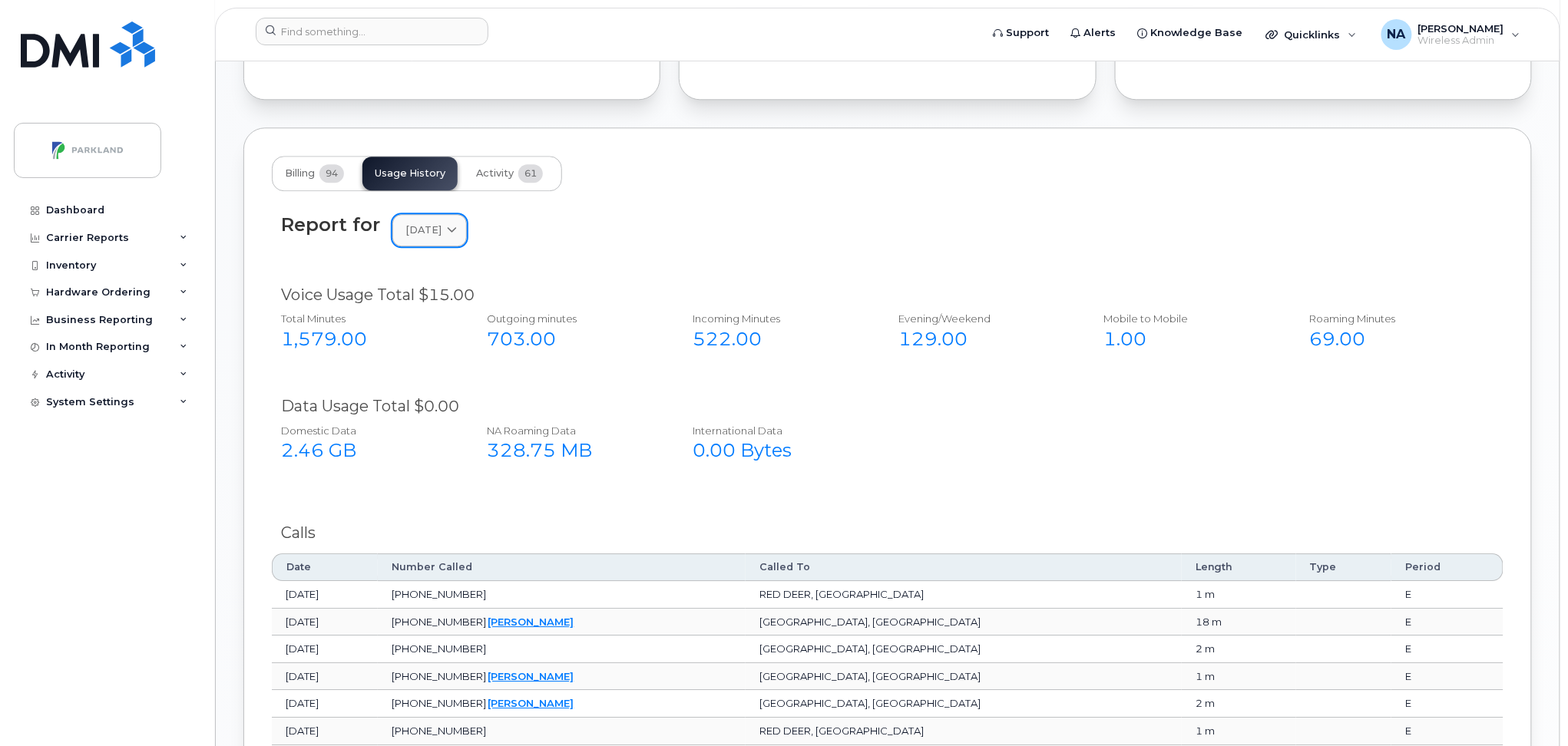
click at [402, 230] on link "[DATE]" at bounding box center [430, 230] width 74 height 32
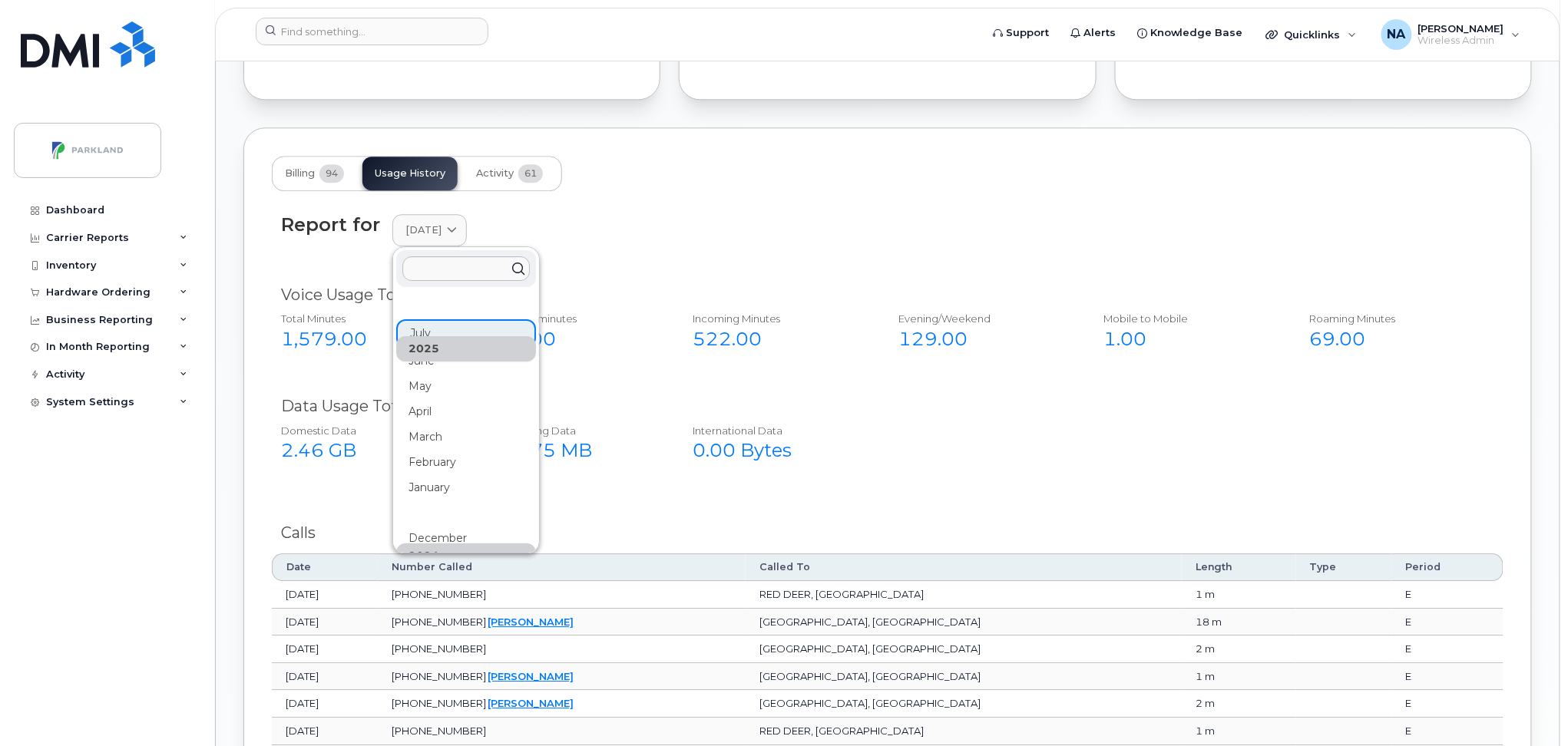
click at [727, 245] on div "Report for [DATE] [DATE] June May April March February January [DATE] November …" at bounding box center [888, 230] width 1213 height 33
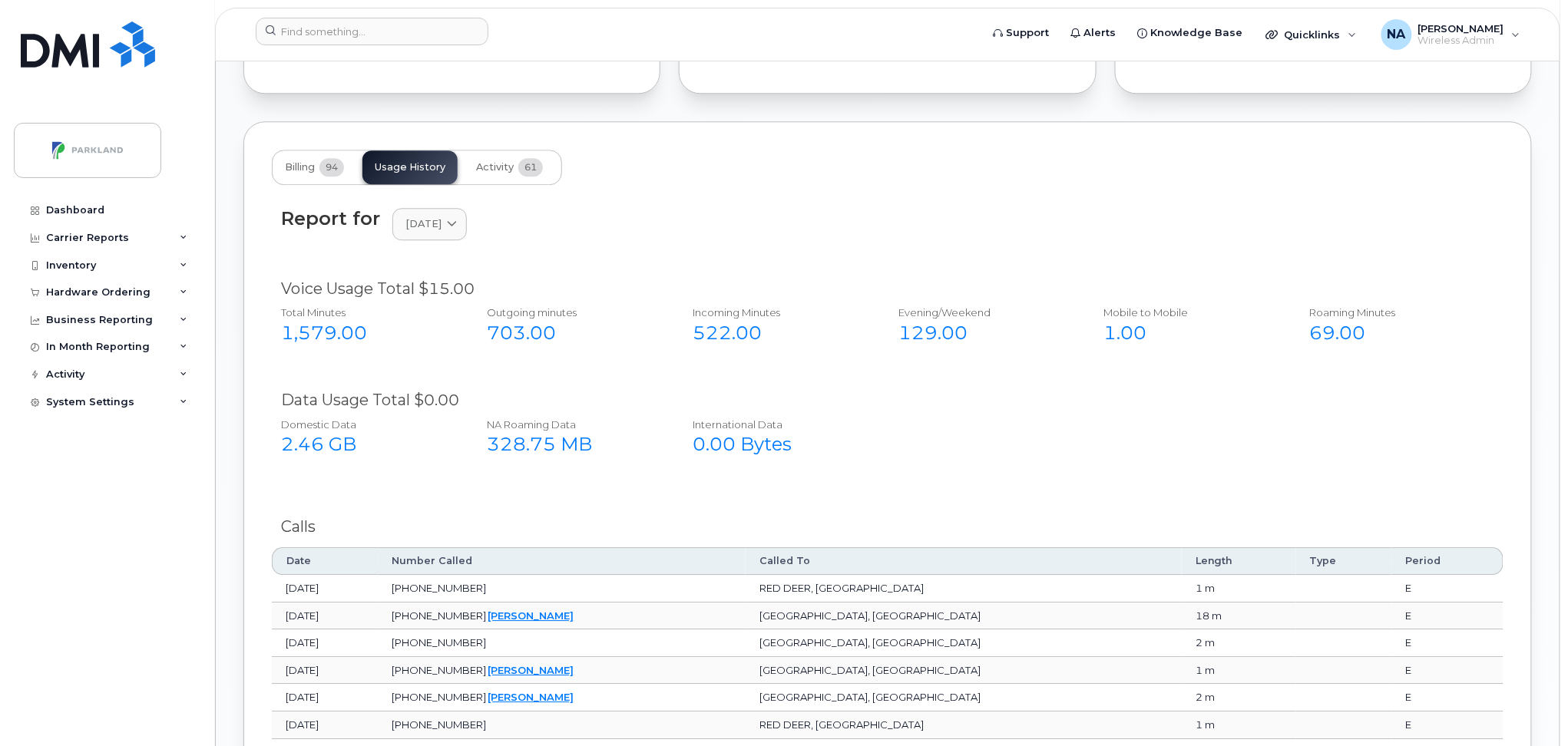
scroll to position [1431, 0]
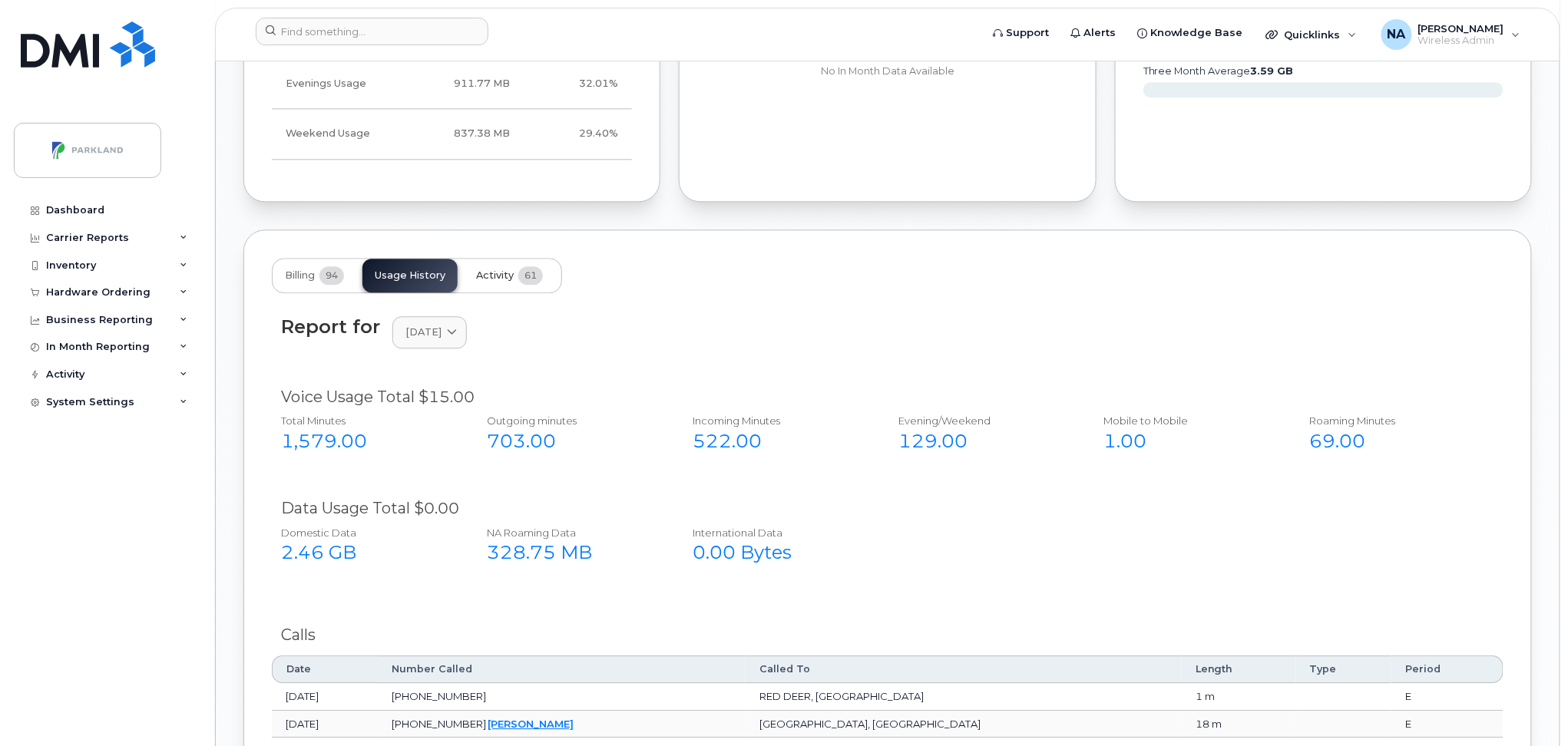
click at [495, 277] on span "Activity" at bounding box center [494, 276] width 38 height 12
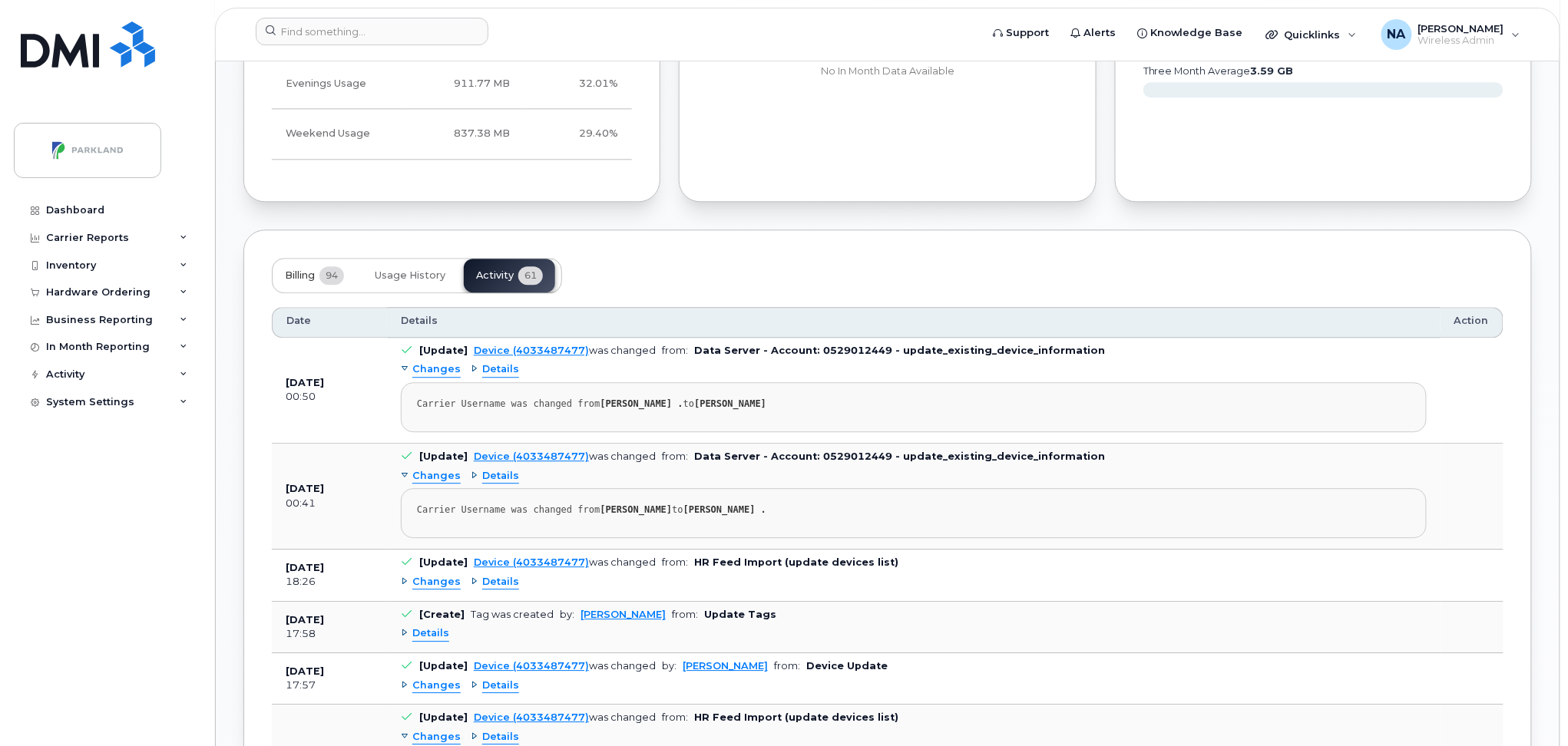
click at [282, 282] on button "Billing 94" at bounding box center [314, 276] width 84 height 34
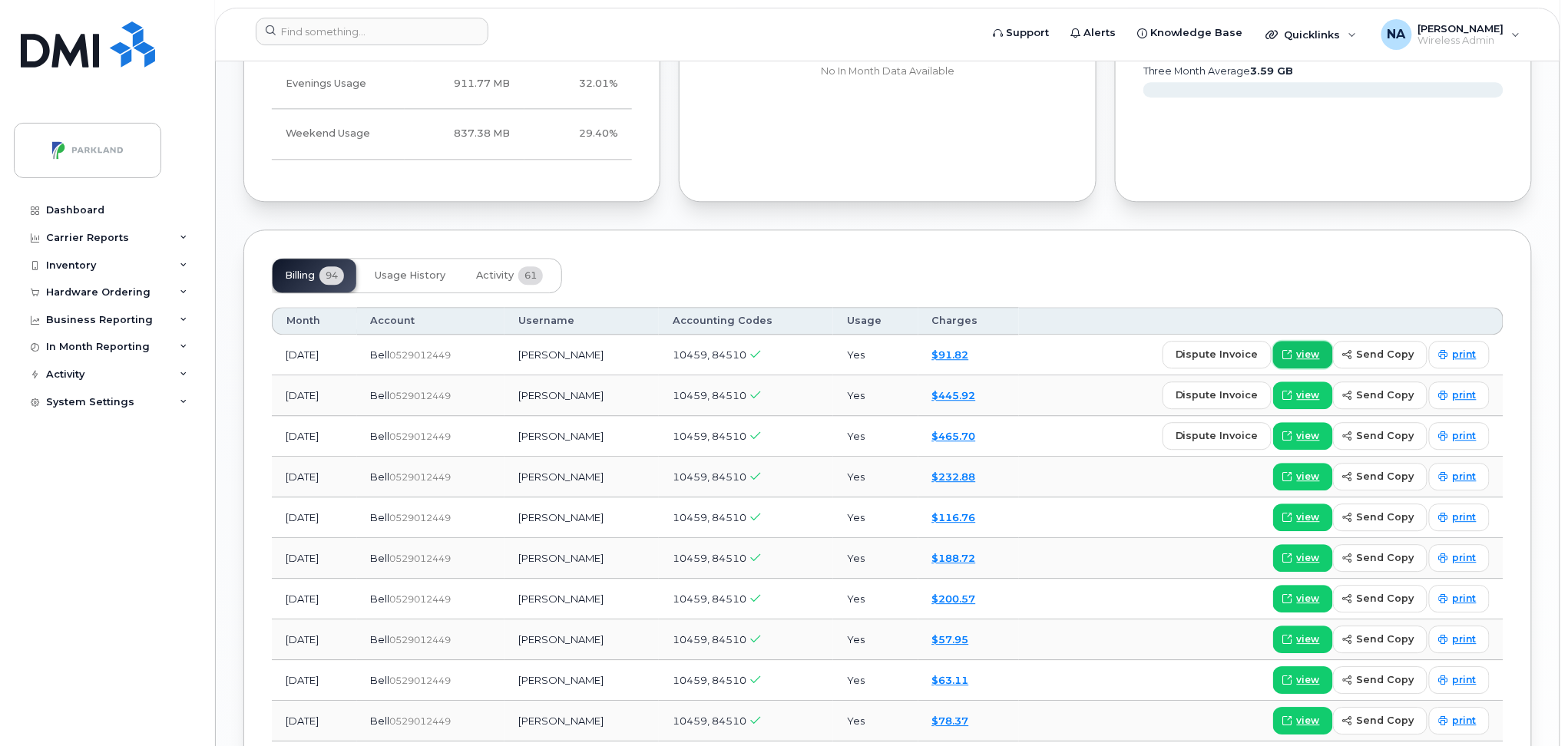
click at [1319, 356] on span "view" at bounding box center [1308, 354] width 23 height 14
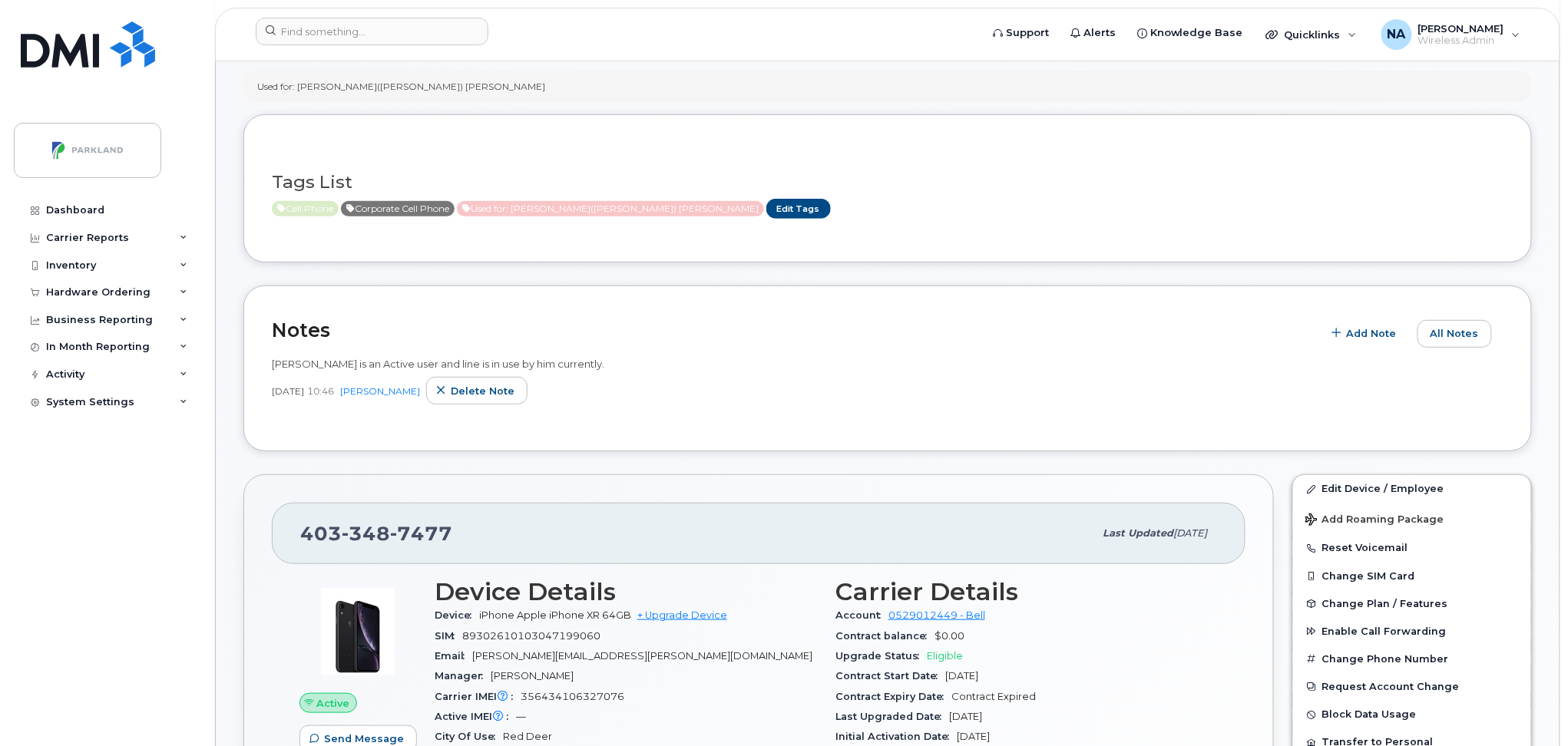
scroll to position [0, 0]
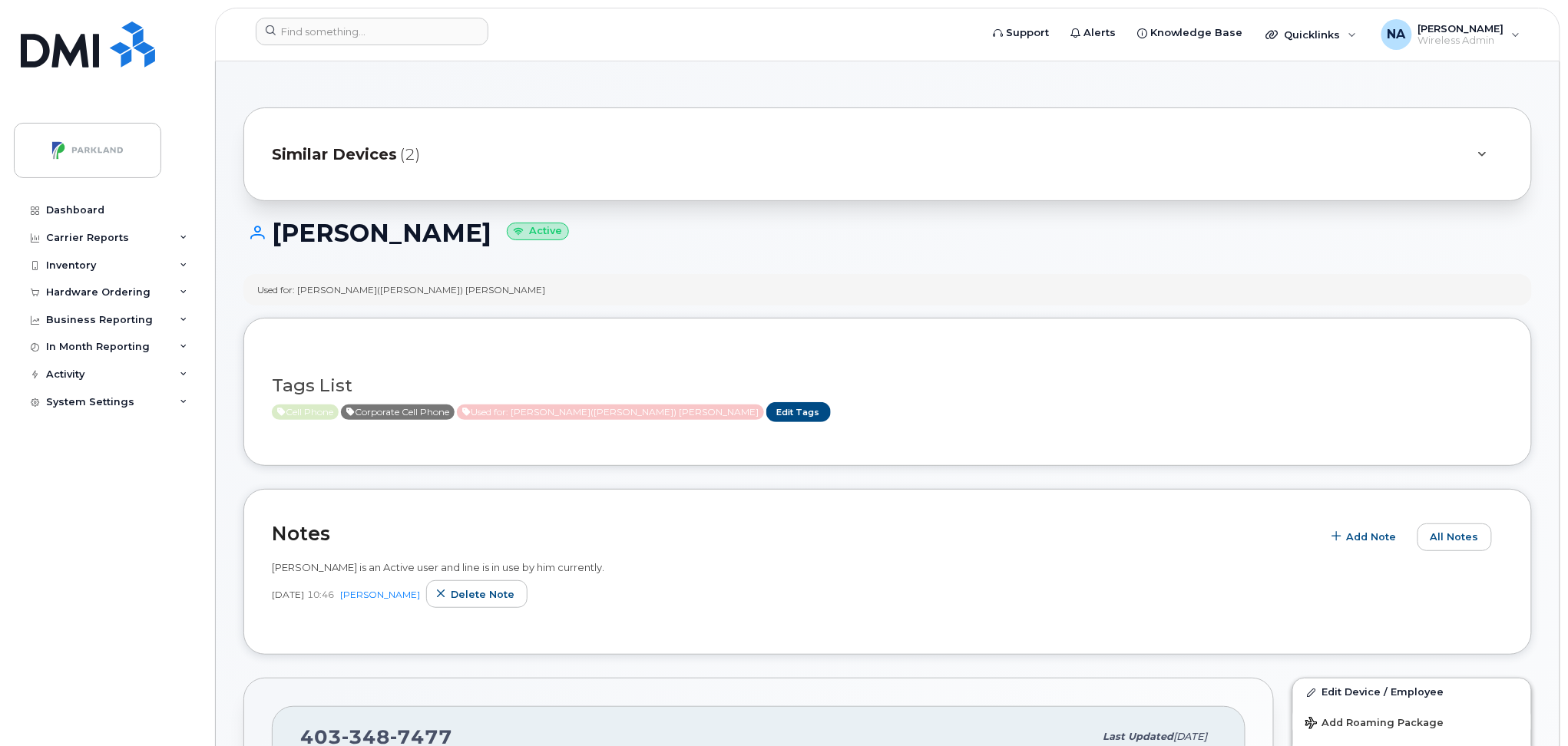
click at [345, 166] on div "Similar Devices (2)" at bounding box center [866, 155] width 1189 height 37
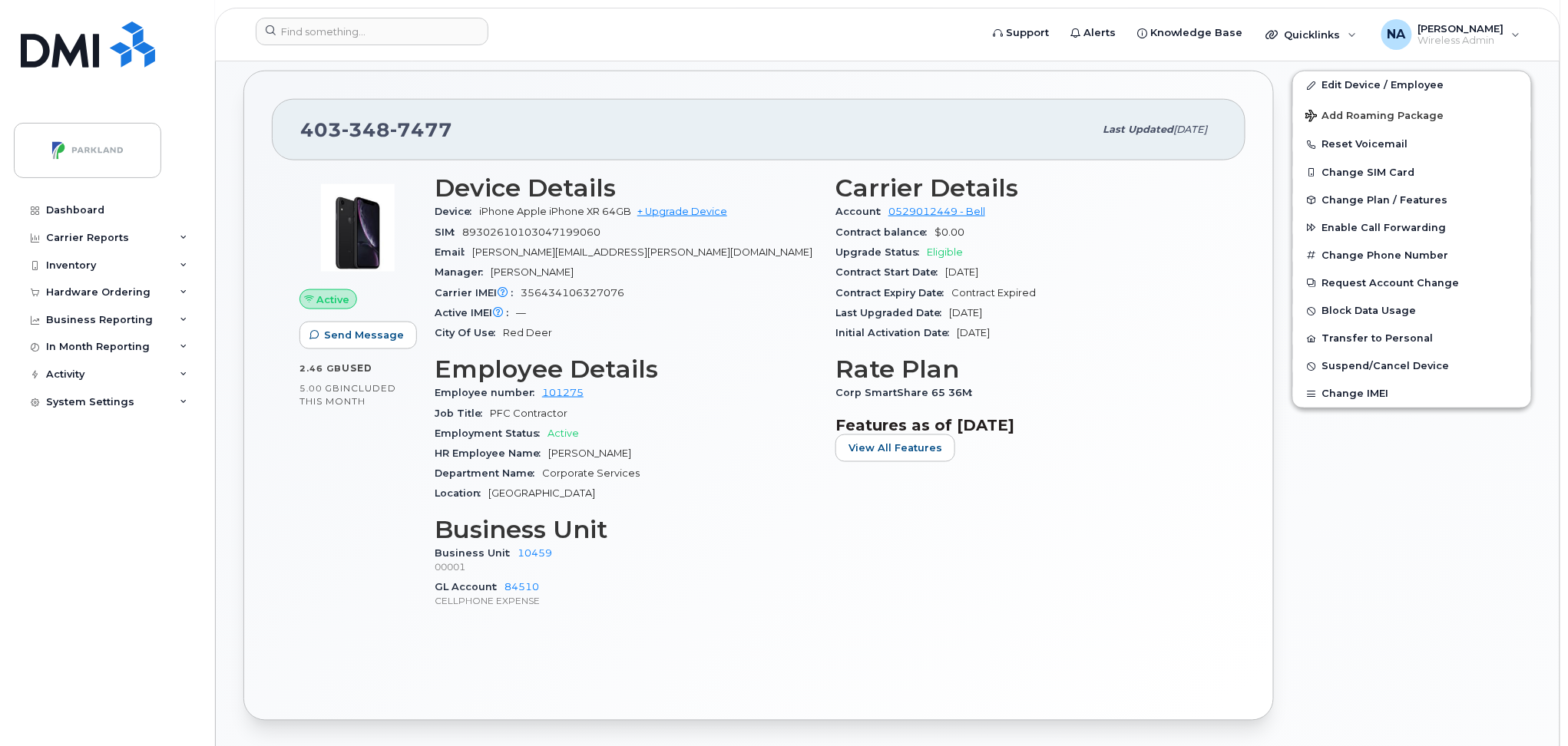
scroll to position [409, 0]
